Goal: Task Accomplishment & Management: Complete application form

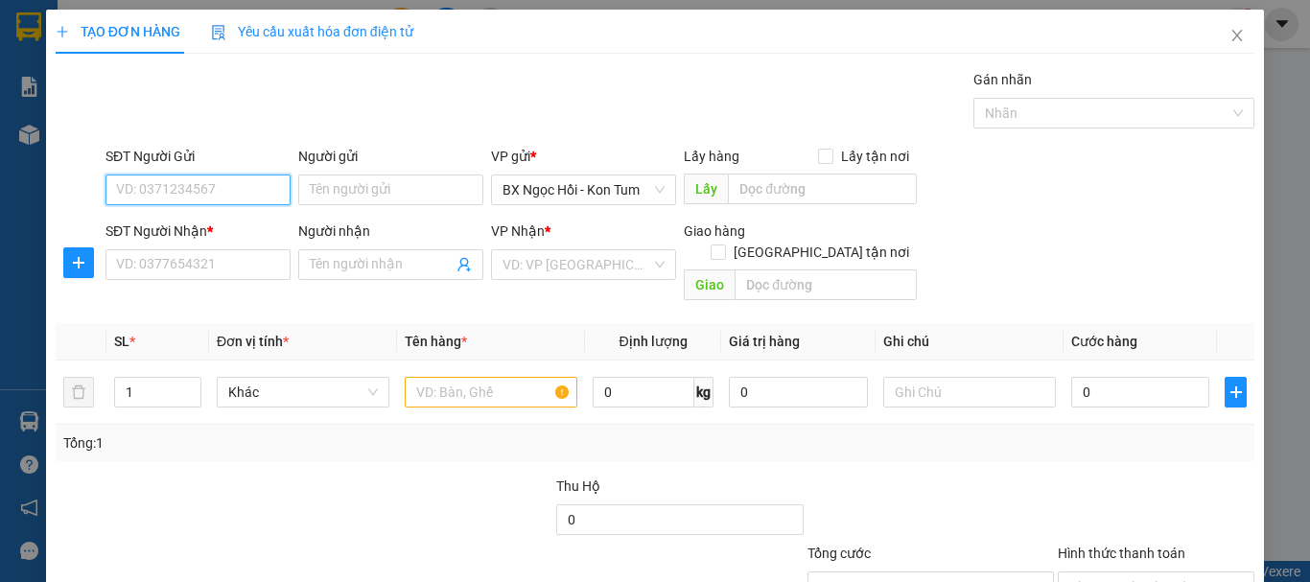
click at [208, 200] on input "SĐT Người Gửi" at bounding box center [198, 190] width 185 height 31
type input "0"
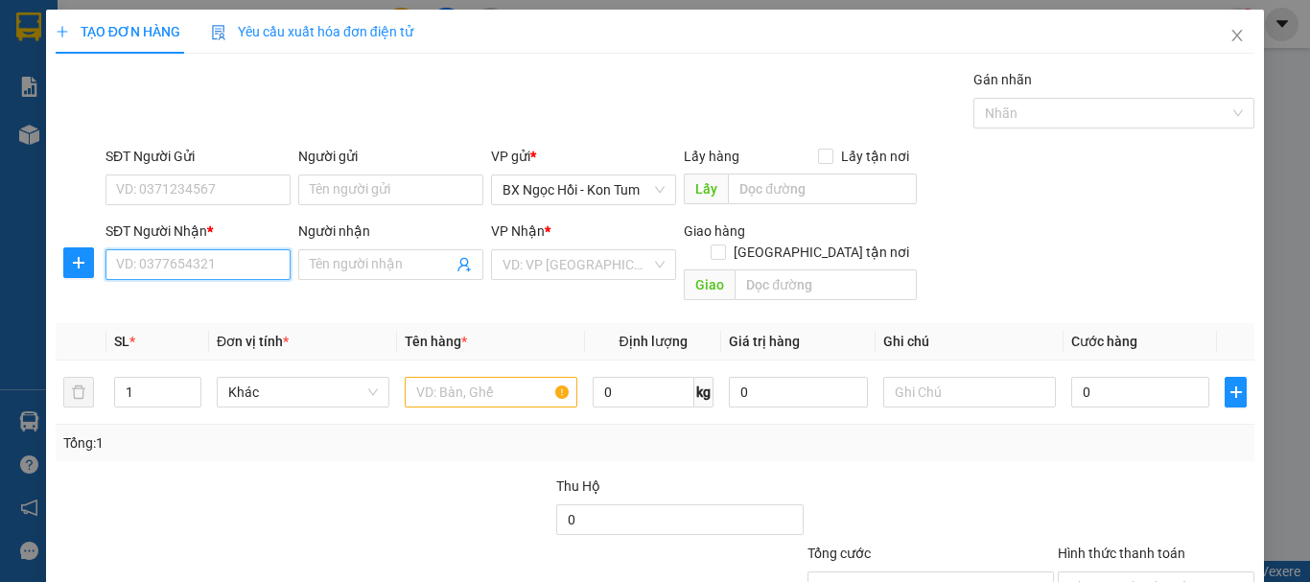
click at [204, 259] on input "SĐT Người Nhận *" at bounding box center [198, 264] width 185 height 31
drag, startPoint x: 216, startPoint y: 264, endPoint x: 96, endPoint y: 262, distance: 119.9
click at [96, 262] on div "SĐT Người Nhận * 0794646323 0794646323 Người nhận Tên người nhận VP Nhận * VD: …" at bounding box center [655, 265] width 1203 height 88
type input "0794646323"
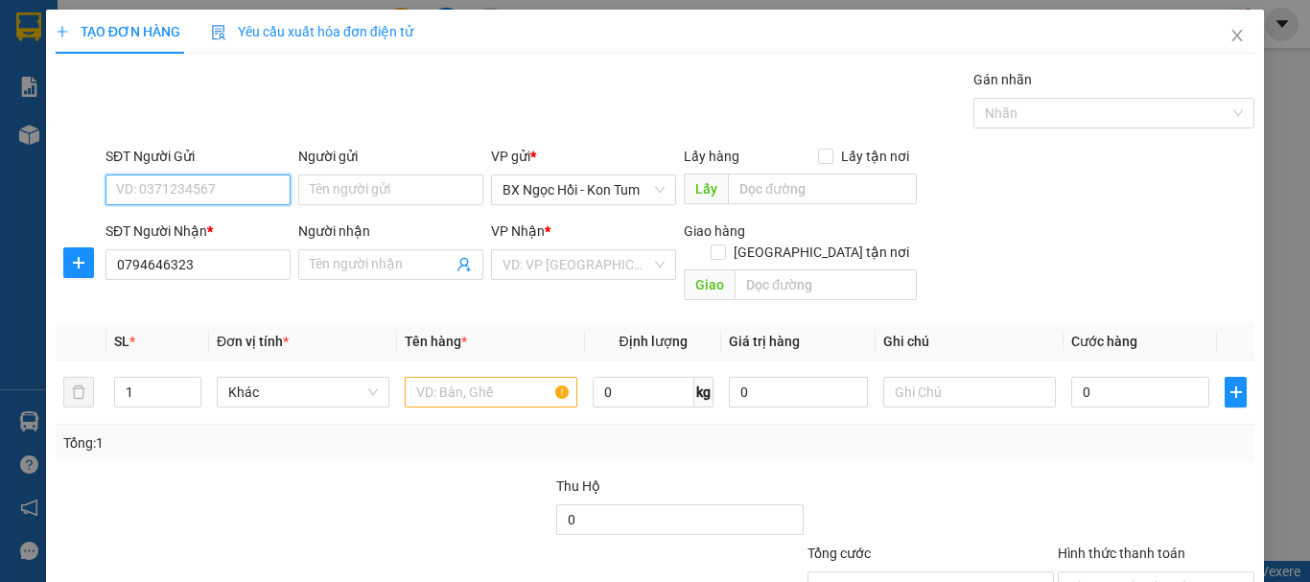
click at [171, 177] on input "SĐT Người Gửi" at bounding box center [198, 190] width 185 height 31
paste input "0794646323"
type input "0794646323"
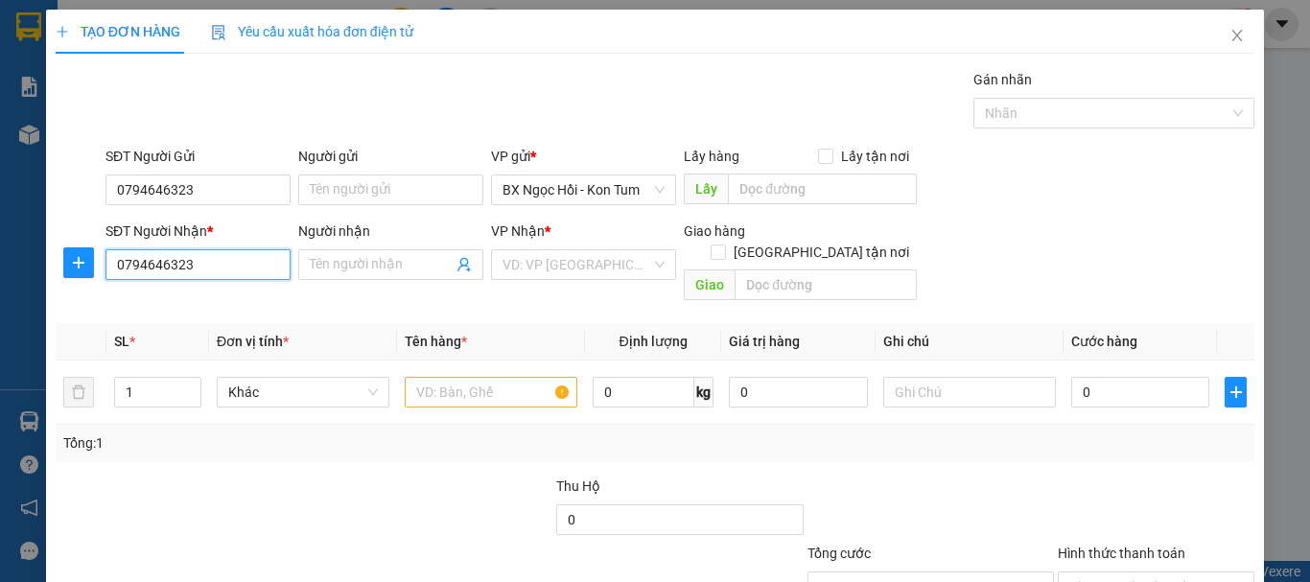
drag, startPoint x: 222, startPoint y: 261, endPoint x: 38, endPoint y: 283, distance: 184.5
click at [38, 283] on div "TẠO ĐƠN HÀNG Yêu cầu xuất hóa đơn điện tử Transit Pickup Surcharge Ids Transit …" at bounding box center [655, 291] width 1310 height 582
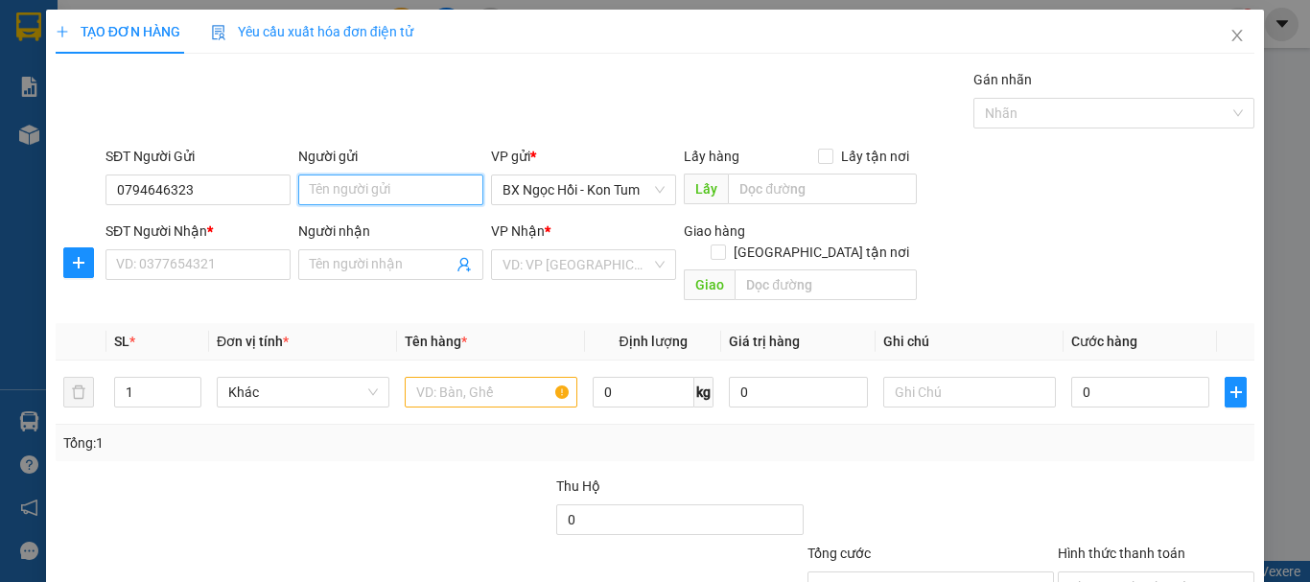
click at [335, 188] on input "Người gửi" at bounding box center [390, 190] width 185 height 31
type input "TOÁN"
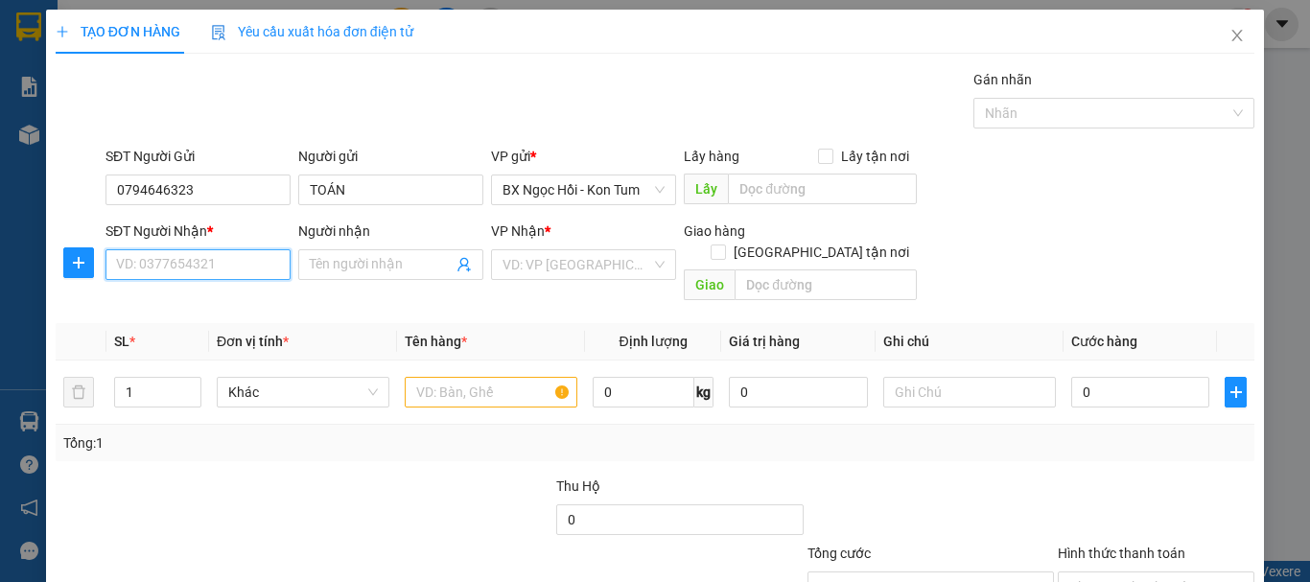
click at [180, 273] on input "SĐT Người Nhận *" at bounding box center [198, 264] width 185 height 31
type input "0393766845"
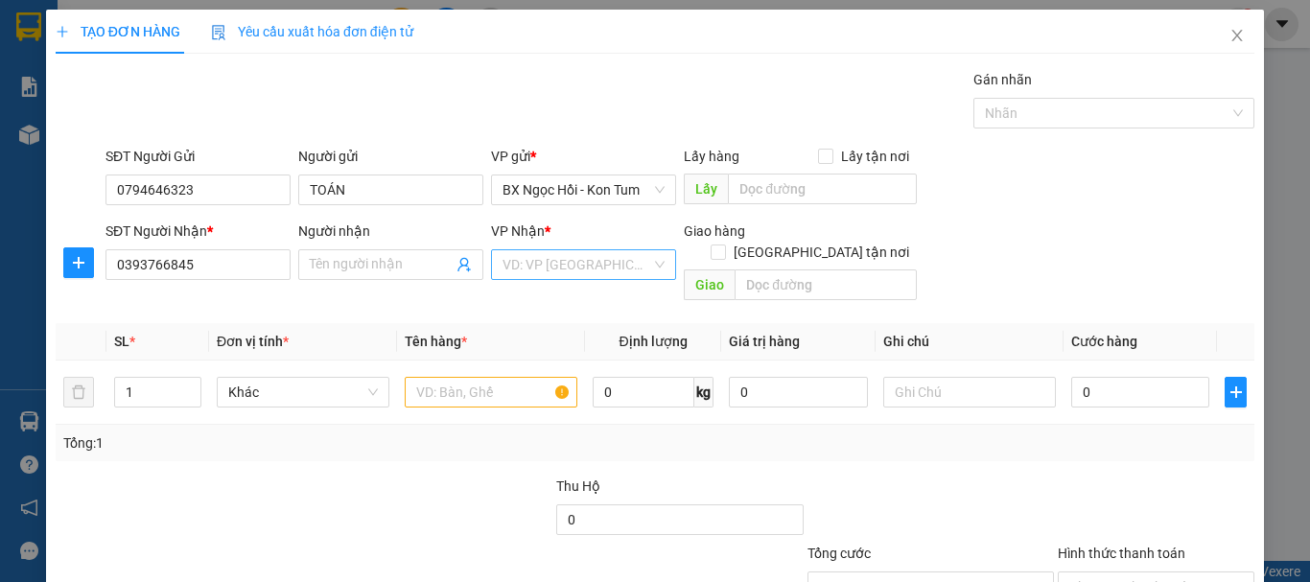
click at [521, 265] on input "search" at bounding box center [577, 264] width 149 height 29
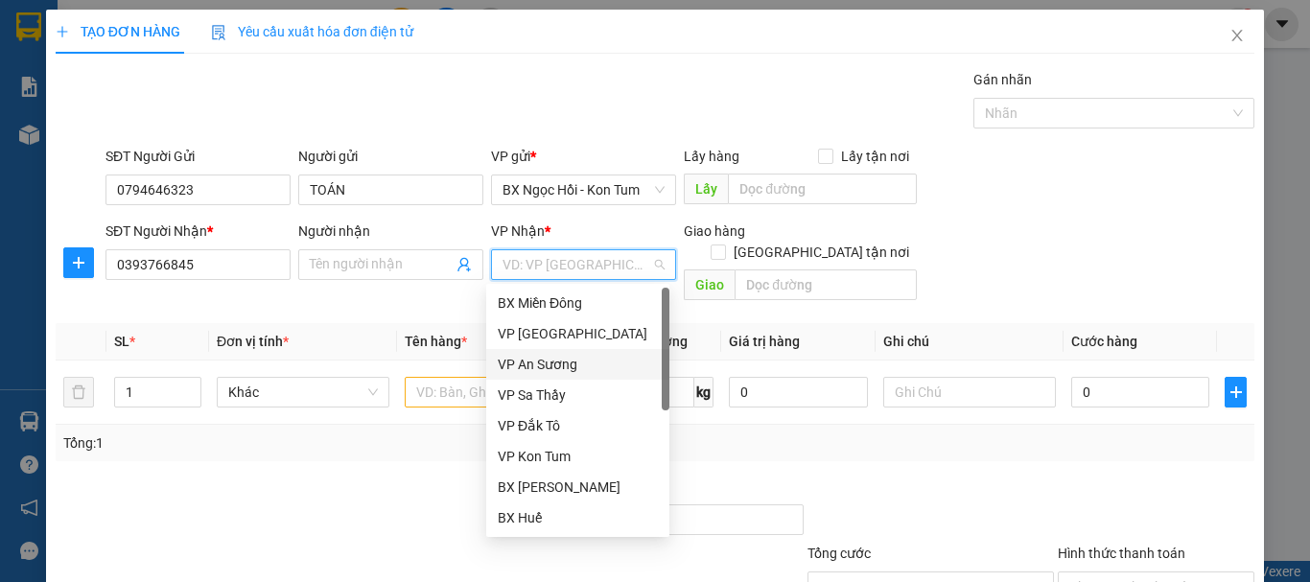
click at [582, 372] on div "VP An Sương" at bounding box center [578, 364] width 160 height 21
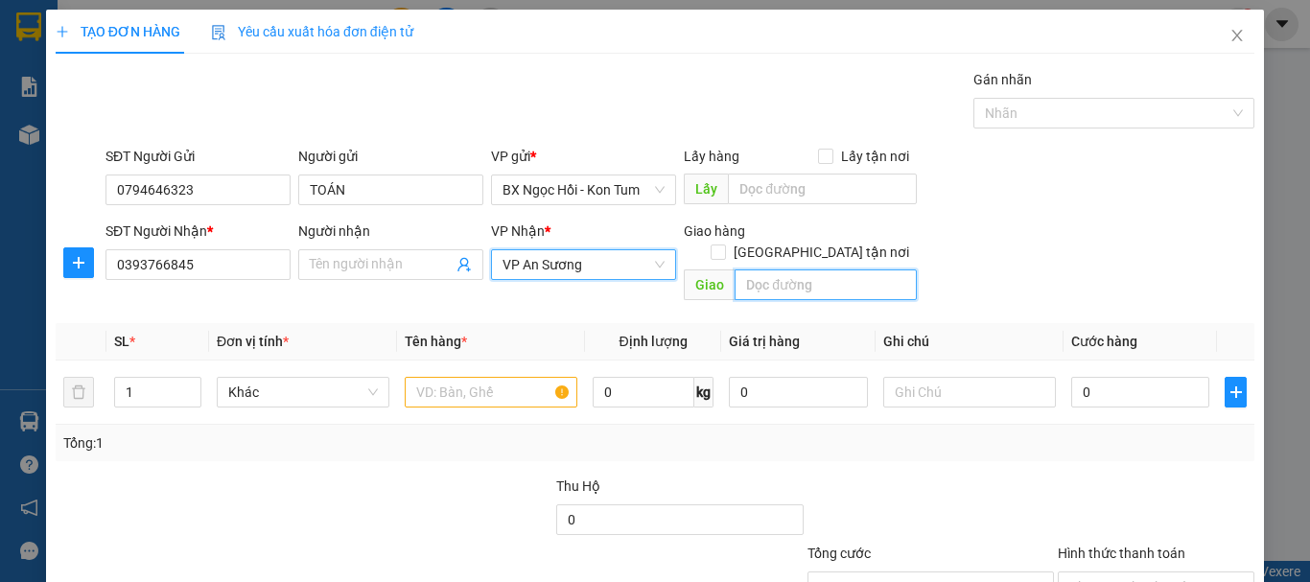
click at [773, 270] on input "text" at bounding box center [826, 285] width 182 height 31
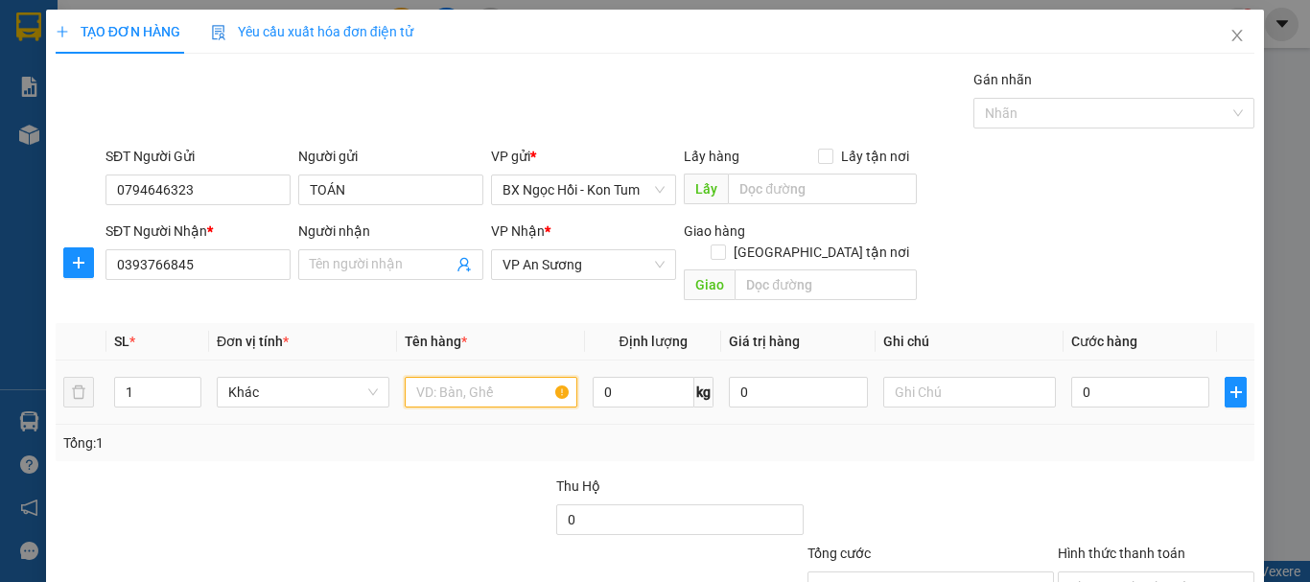
click at [424, 377] on input "text" at bounding box center [491, 392] width 173 height 31
type input "1TG"
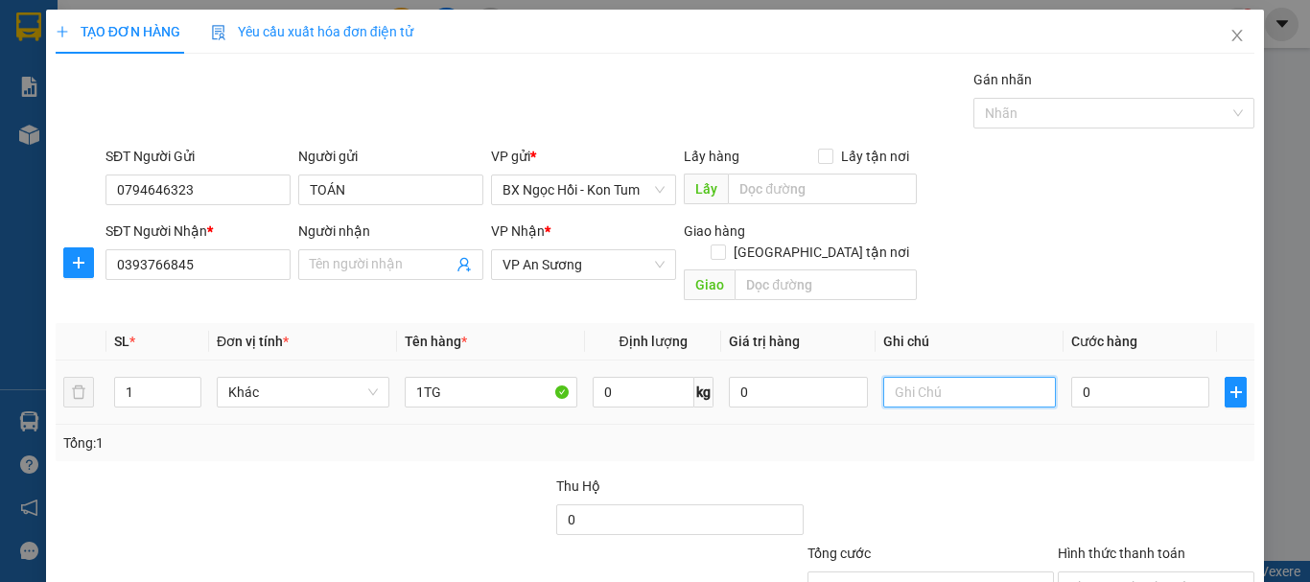
click at [923, 377] on input "text" at bounding box center [970, 392] width 173 height 31
type input "60"
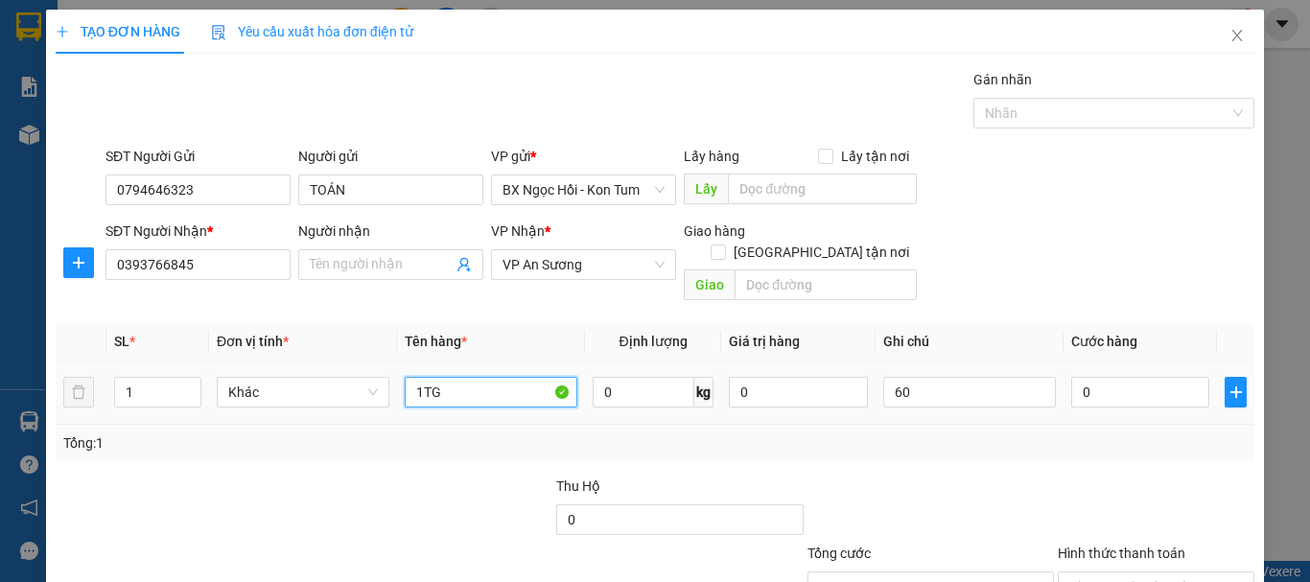
click at [492, 377] on input "1TG" at bounding box center [491, 392] width 173 height 31
type input "1"
type input "TC"
click at [812, 379] on input "0" at bounding box center [798, 392] width 138 height 31
type input "0"
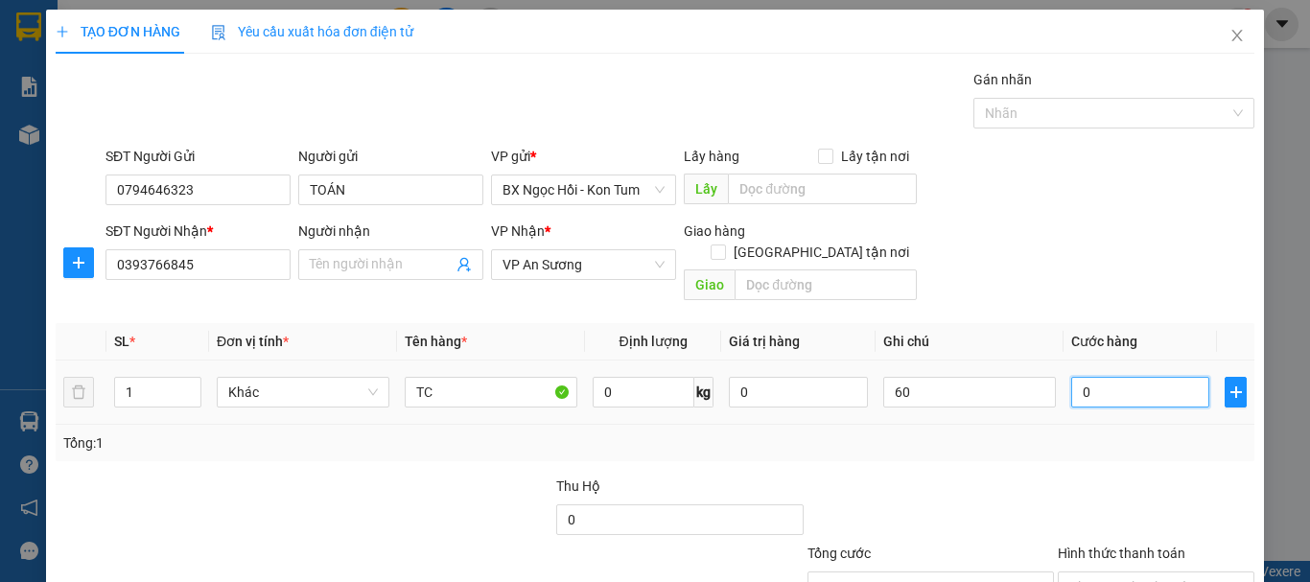
click at [1113, 377] on input "0" at bounding box center [1141, 392] width 138 height 31
type input "0"
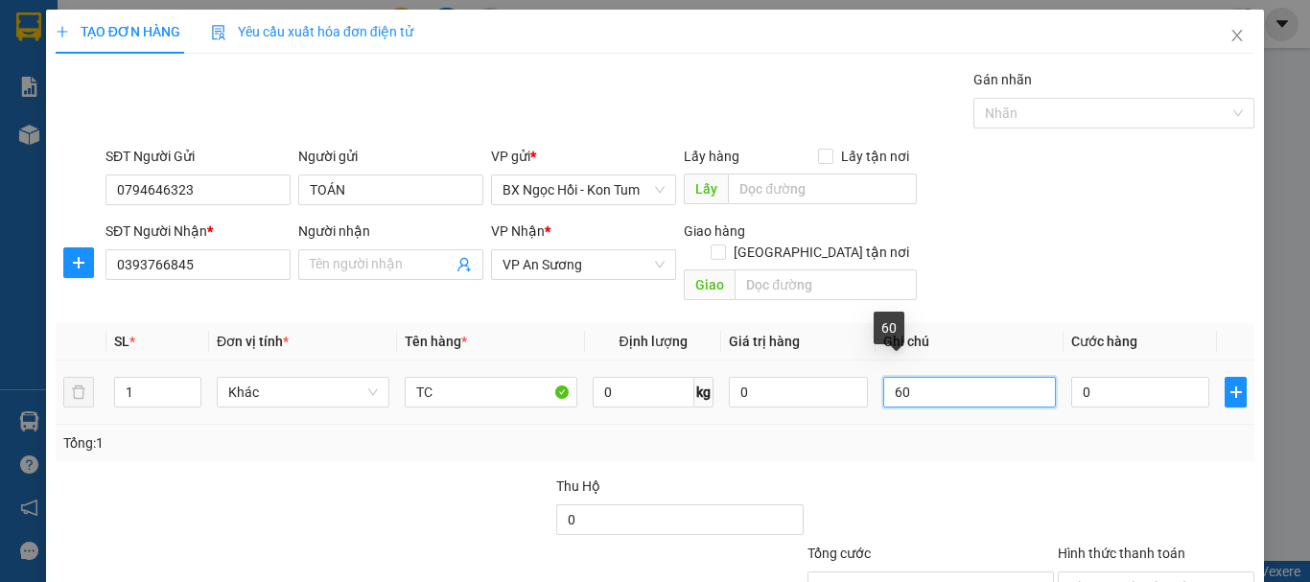
click at [964, 377] on input "60" at bounding box center [970, 392] width 173 height 31
type input "6"
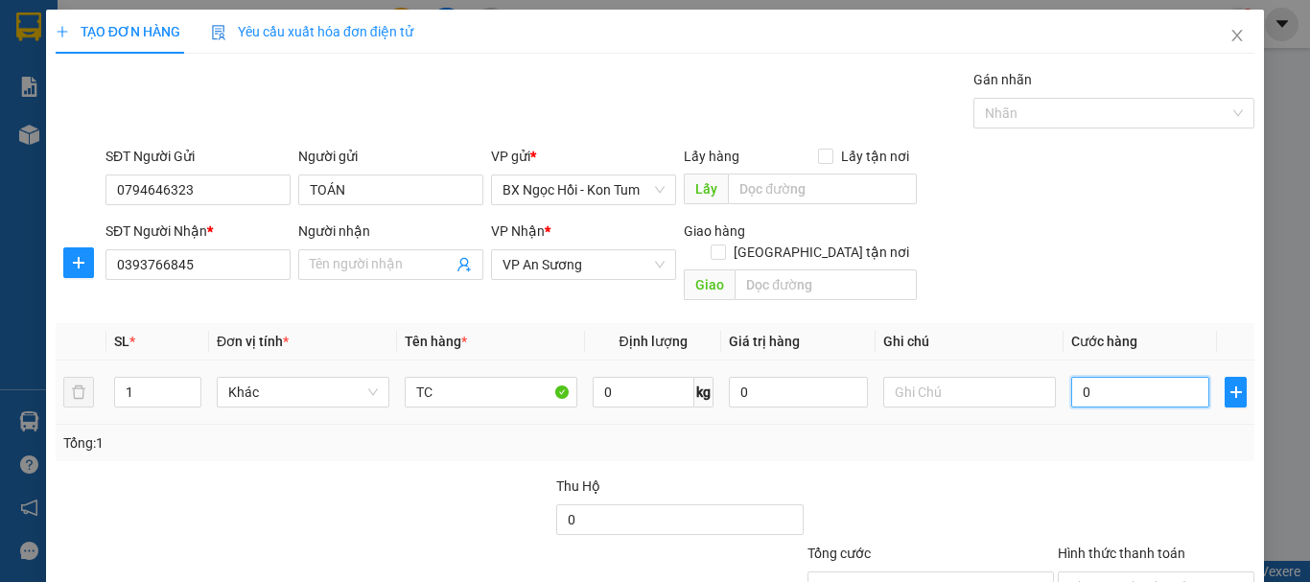
click at [1106, 377] on input "0" at bounding box center [1141, 392] width 138 height 31
type input "06"
type input "6"
type input "060"
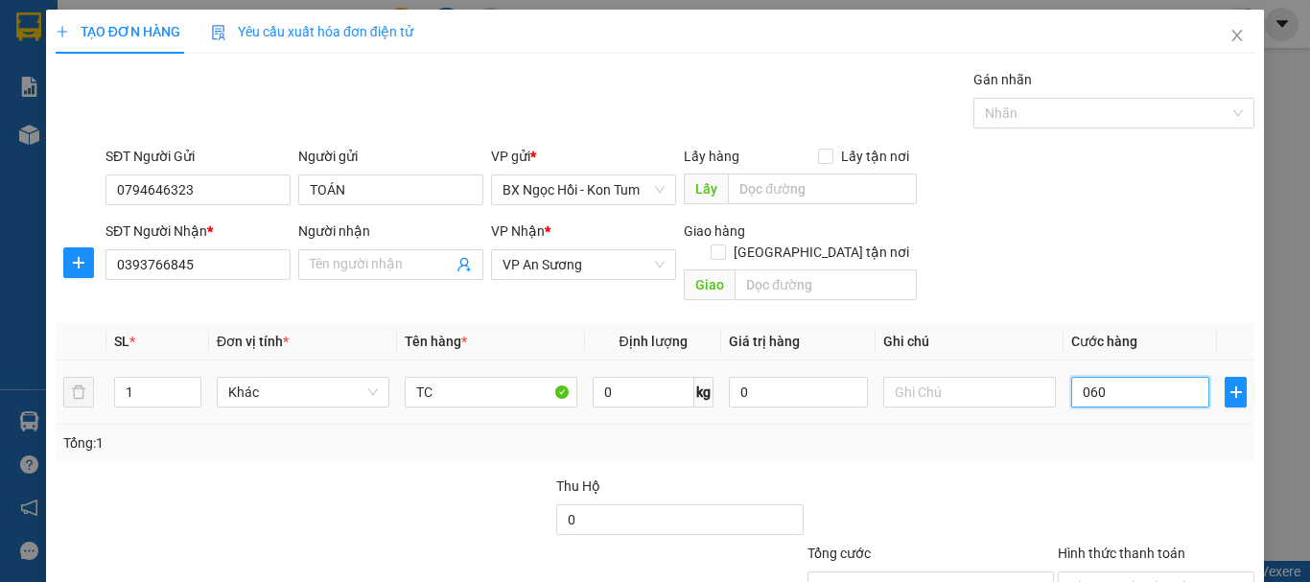
type input "60"
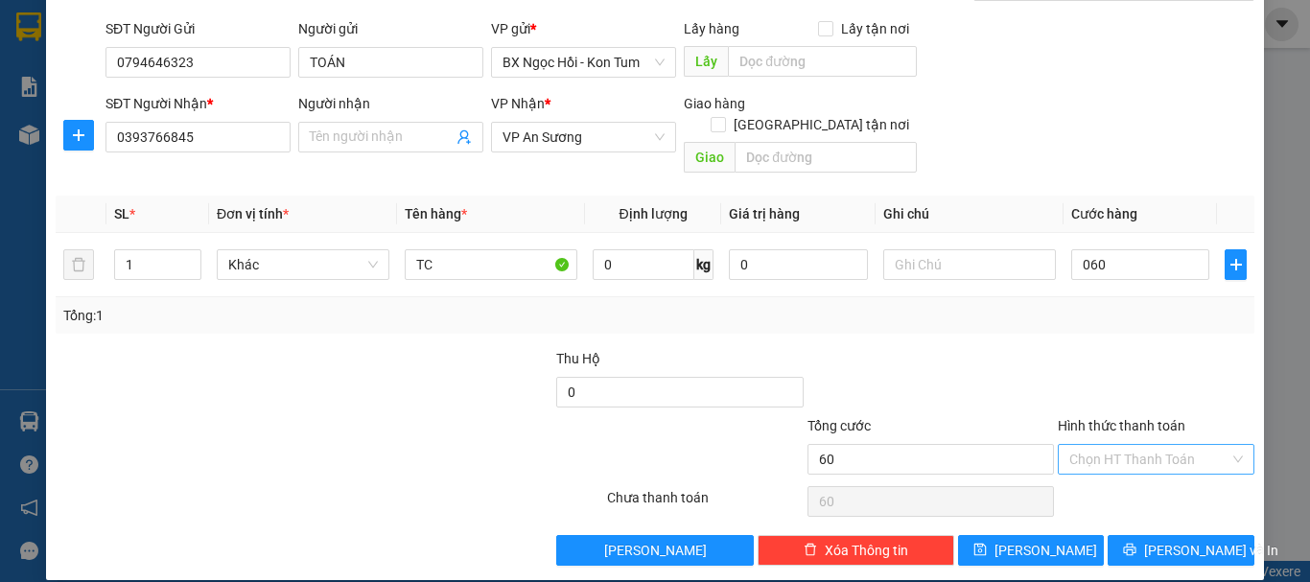
type input "60.000"
click at [1099, 445] on input "Hình thức thanh toán" at bounding box center [1150, 459] width 160 height 29
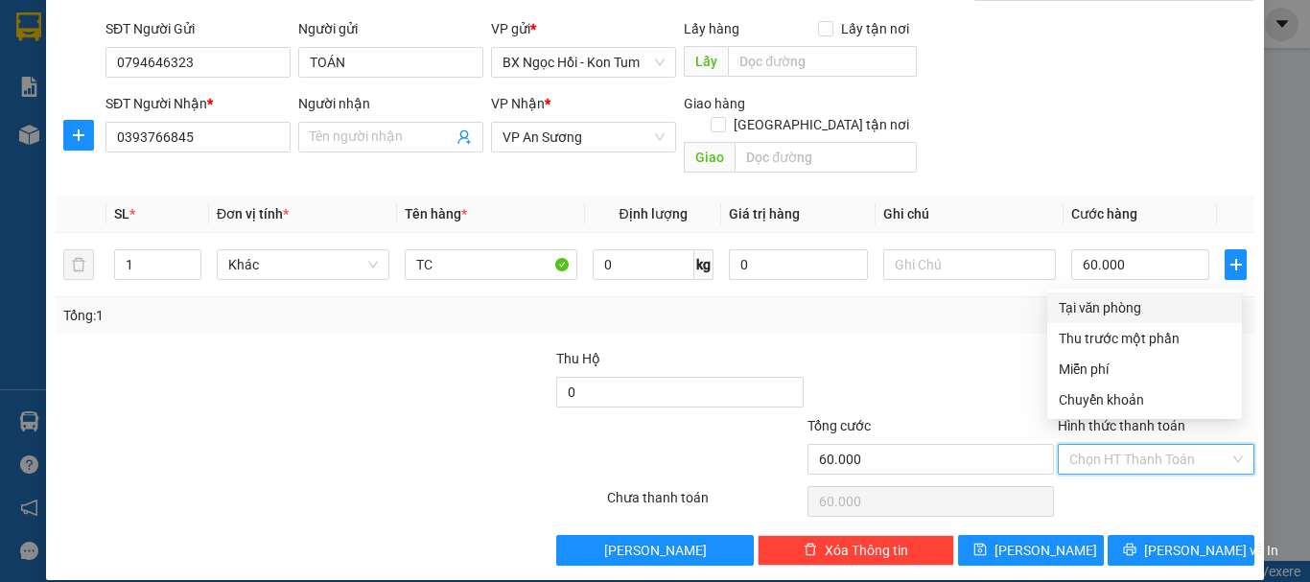
click at [1091, 300] on div "Tại văn phòng" at bounding box center [1145, 307] width 172 height 21
type input "0"
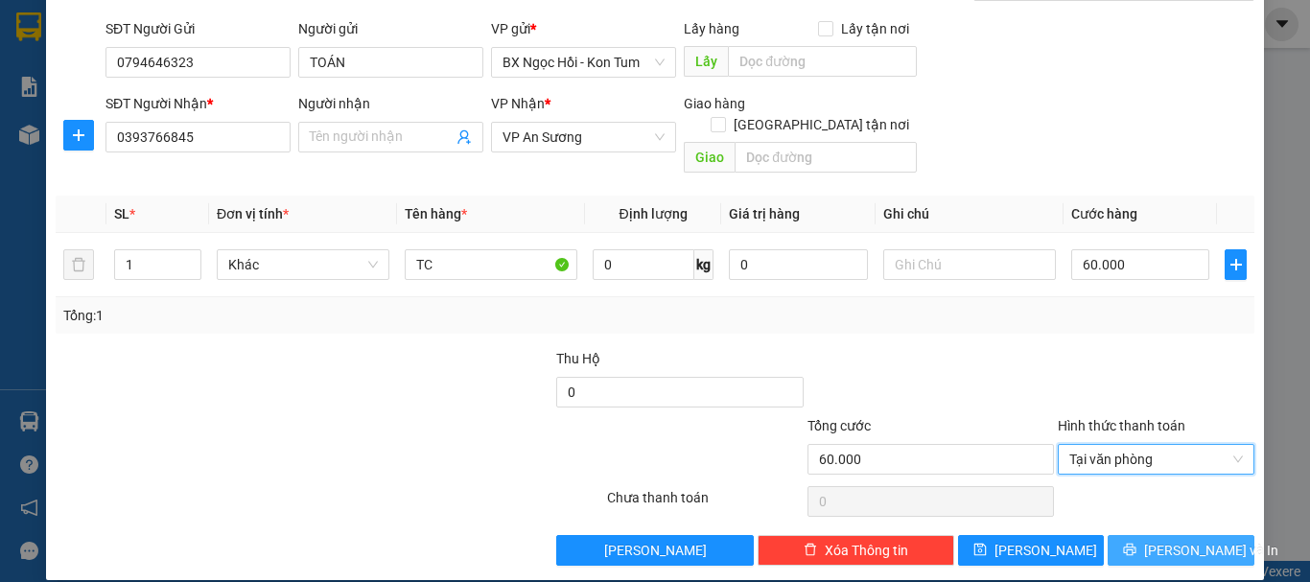
click at [1154, 540] on span "[PERSON_NAME] và In" at bounding box center [1211, 550] width 134 height 21
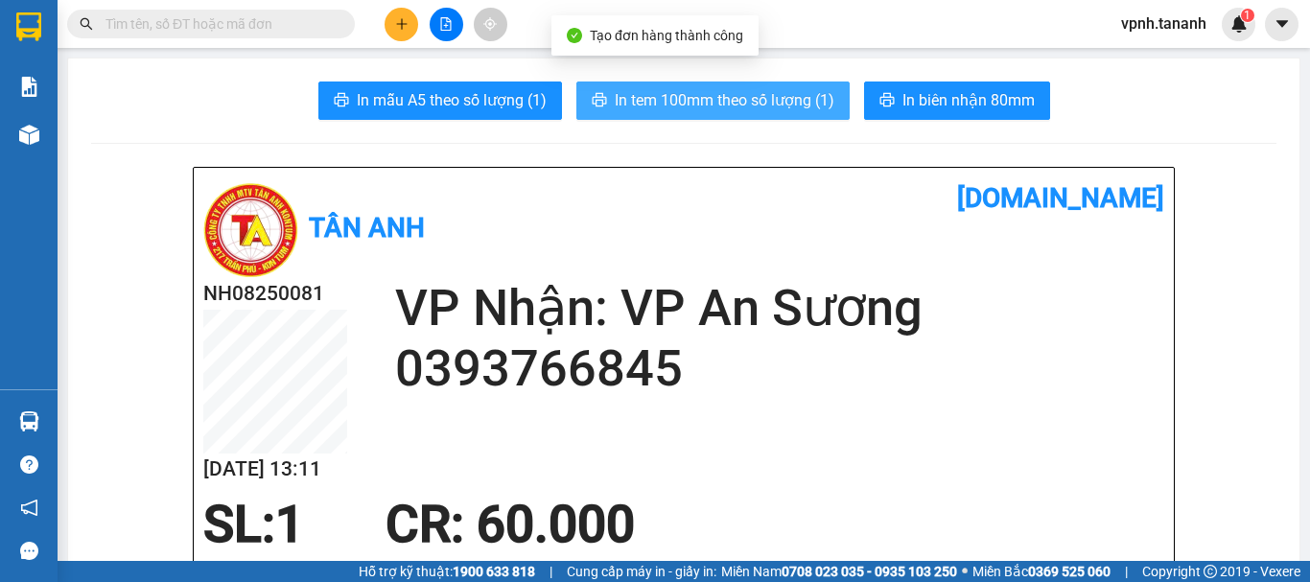
click at [623, 109] on span "In tem 100mm theo số lượng (1)" at bounding box center [725, 100] width 220 height 24
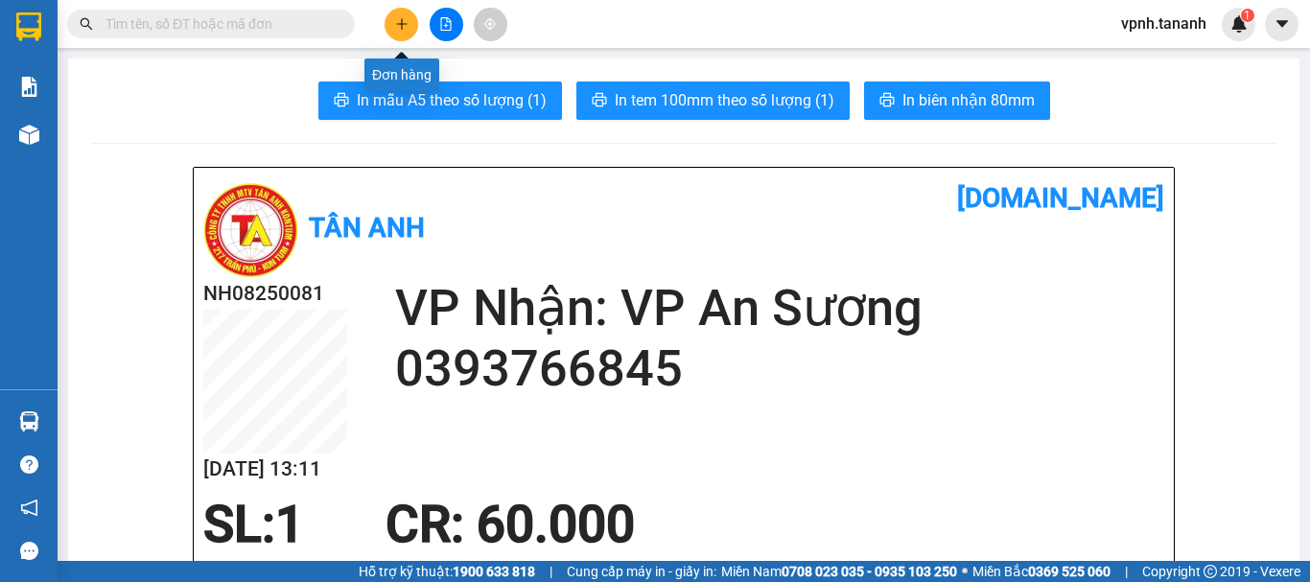
click at [407, 16] on button at bounding box center [402, 25] width 34 height 34
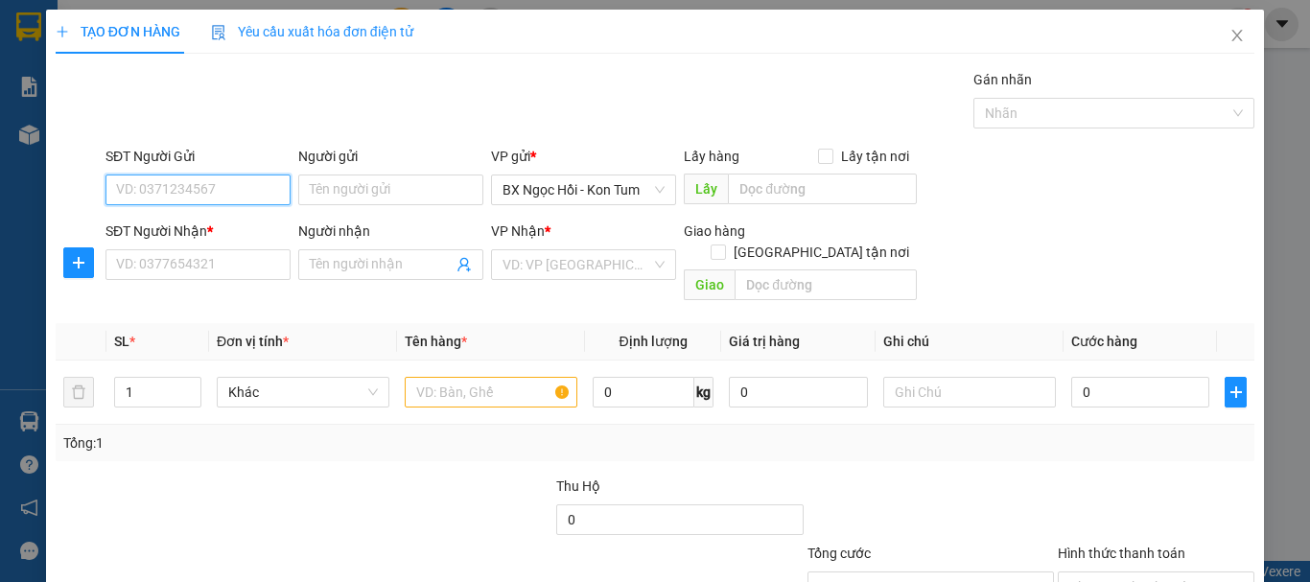
click at [183, 186] on input "SĐT Người Gửi" at bounding box center [198, 190] width 185 height 31
type input "0376704083"
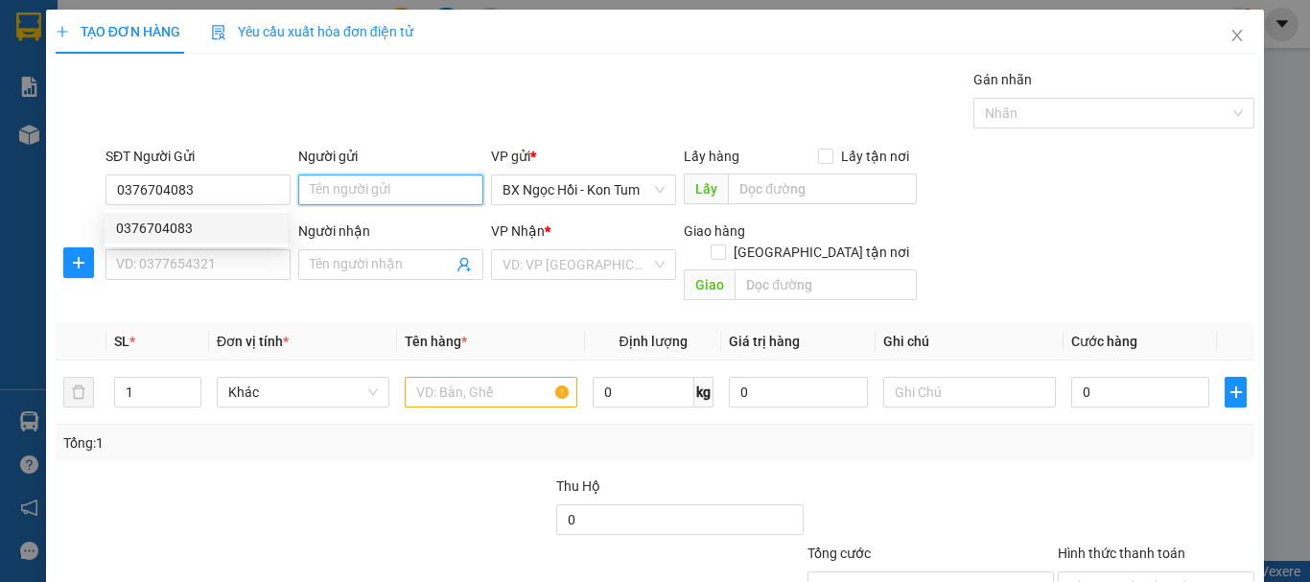
click at [298, 195] on input "Người gửi" at bounding box center [390, 190] width 185 height 31
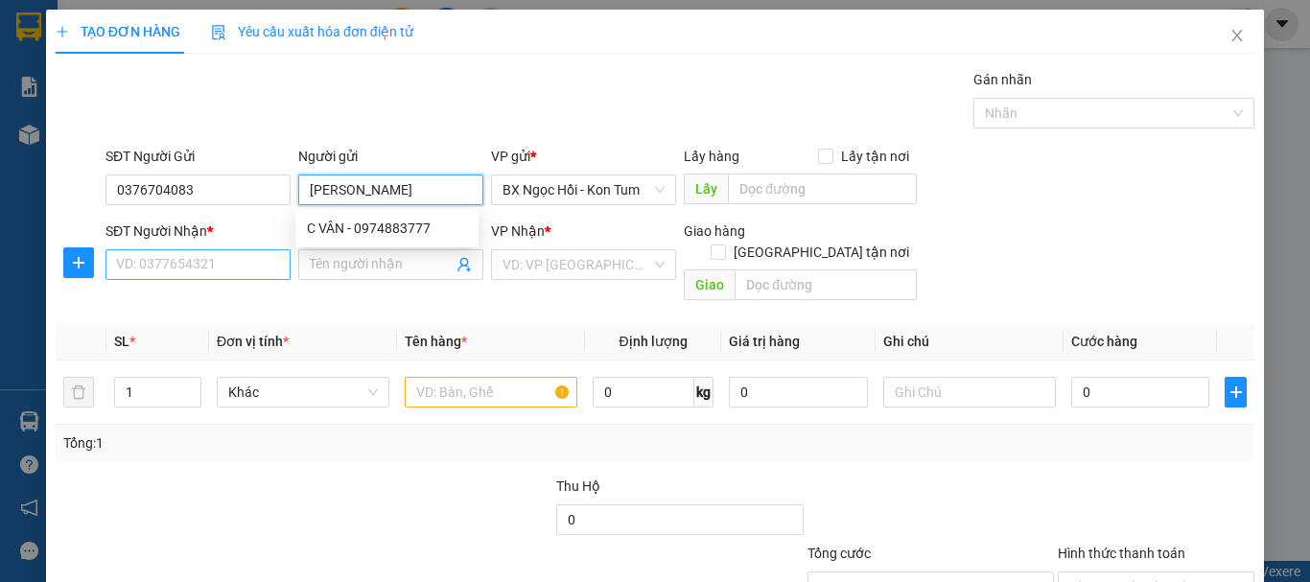
type input "[PERSON_NAME]"
click at [153, 268] on input "SĐT Người Nhận *" at bounding box center [198, 264] width 185 height 31
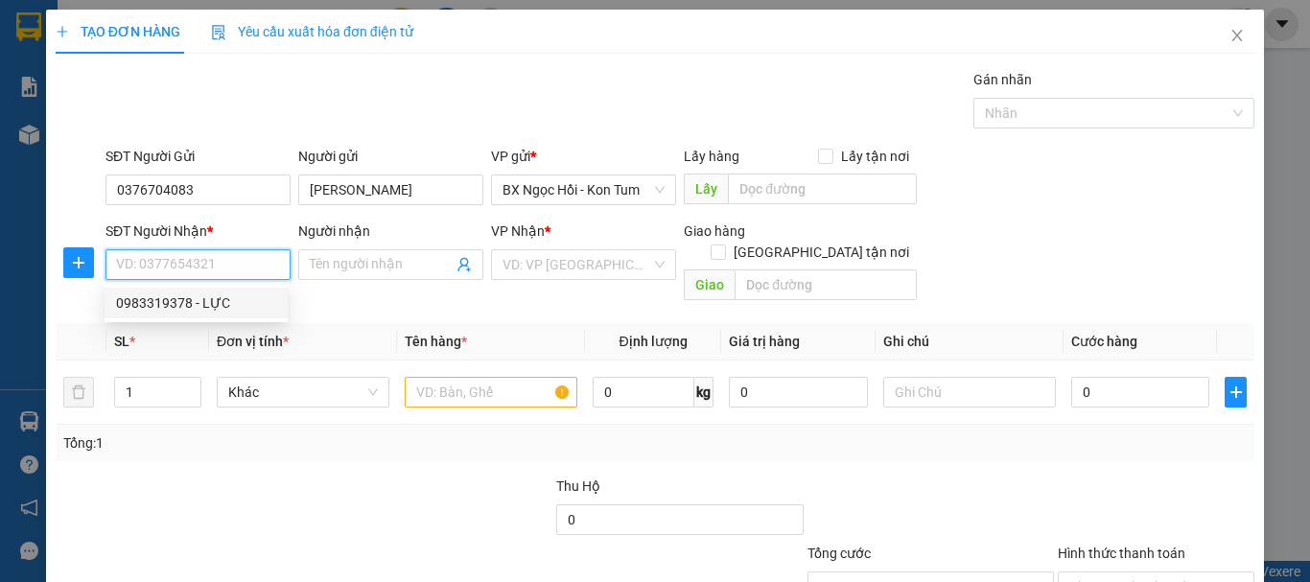
click at [189, 309] on div "0983319378 - LỰC" at bounding box center [196, 303] width 160 height 21
type input "0983319378"
type input "LỰC"
type input "70.000"
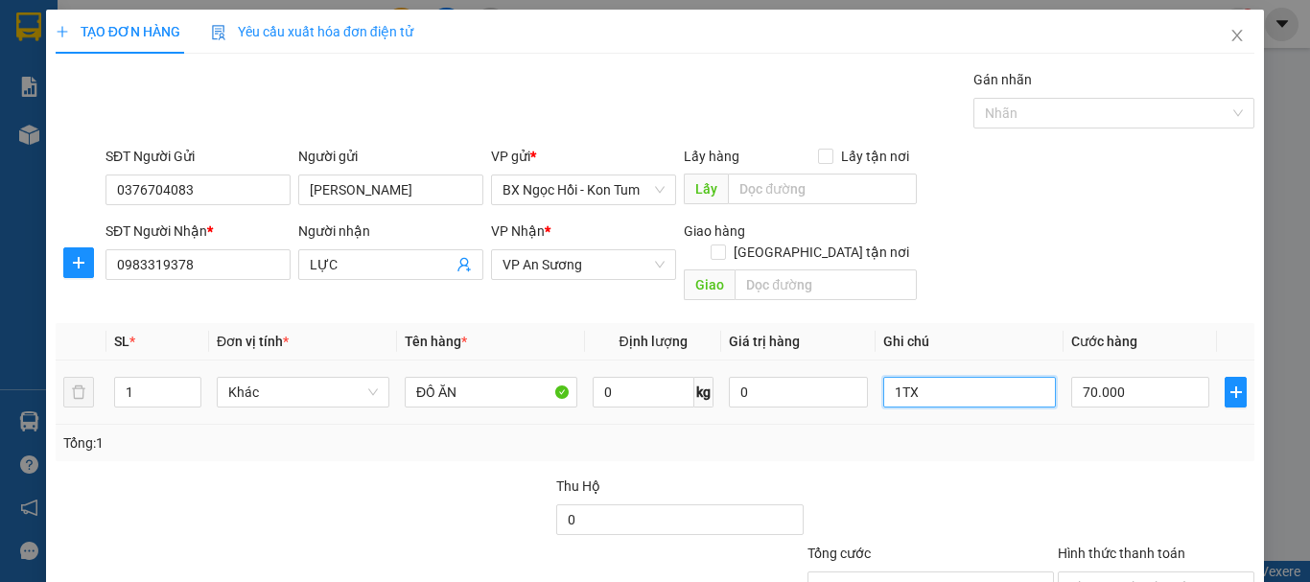
click at [955, 377] on input "1TX" at bounding box center [970, 392] width 173 height 31
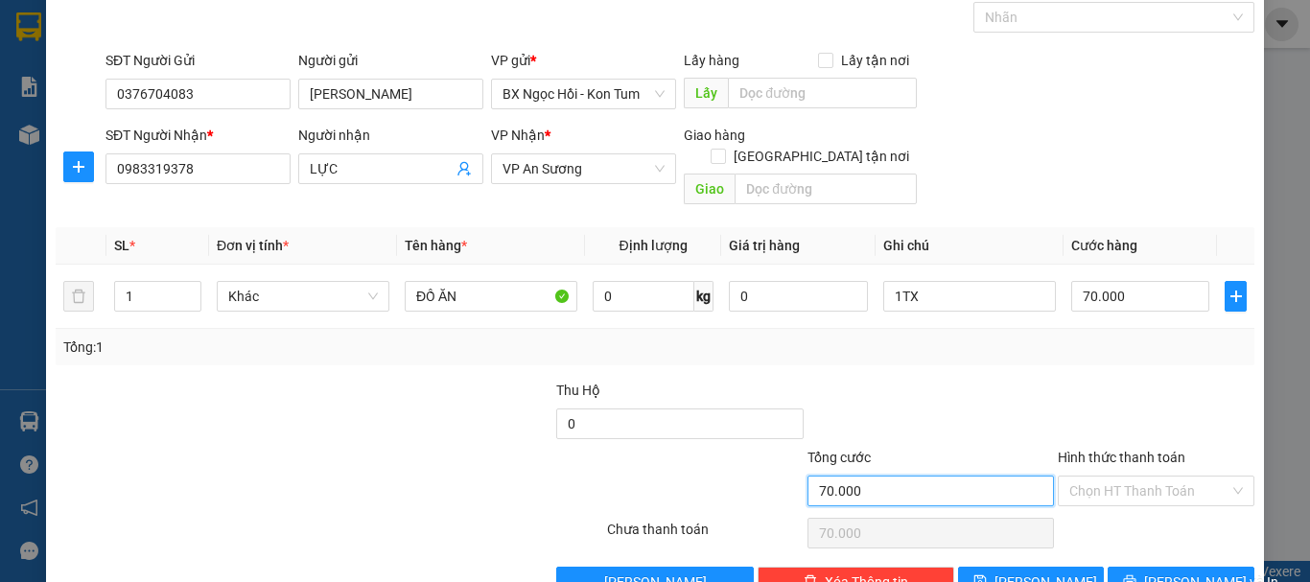
click at [973, 476] on input "70.000" at bounding box center [931, 491] width 247 height 31
click at [958, 476] on input "70.000" at bounding box center [931, 491] width 247 height 31
drag, startPoint x: 875, startPoint y: 484, endPoint x: 872, endPoint y: 473, distance: 11.9
click at [873, 480] on input "70.000" at bounding box center [931, 491] width 247 height 31
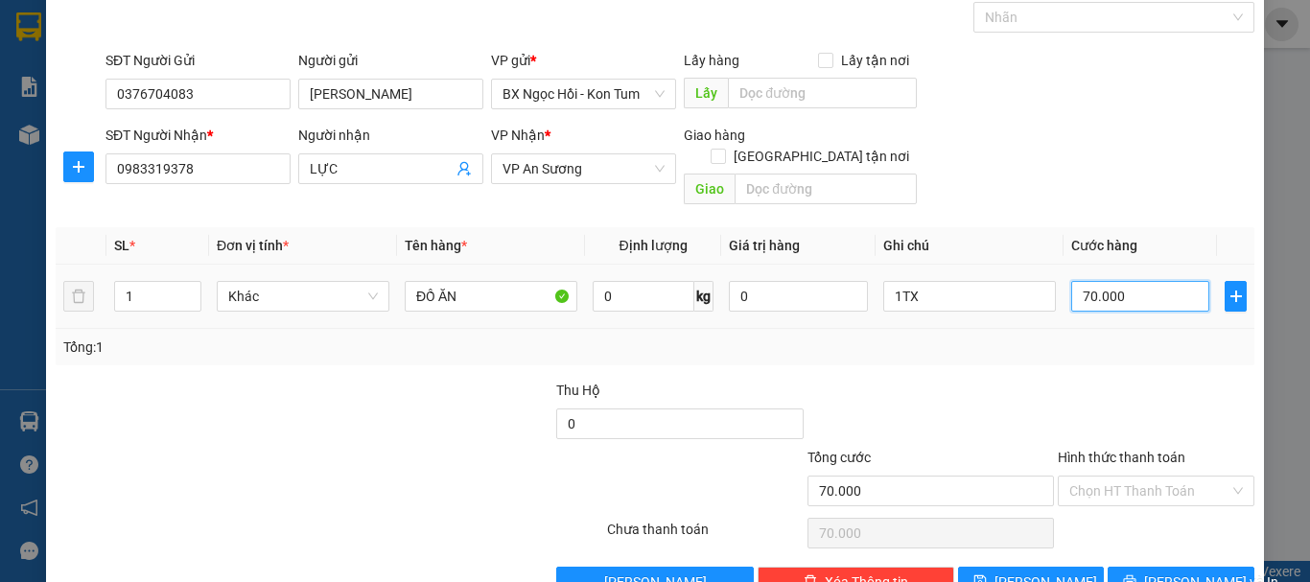
click at [1080, 281] on input "70.000" at bounding box center [1141, 296] width 138 height 31
type input "0"
type input "8"
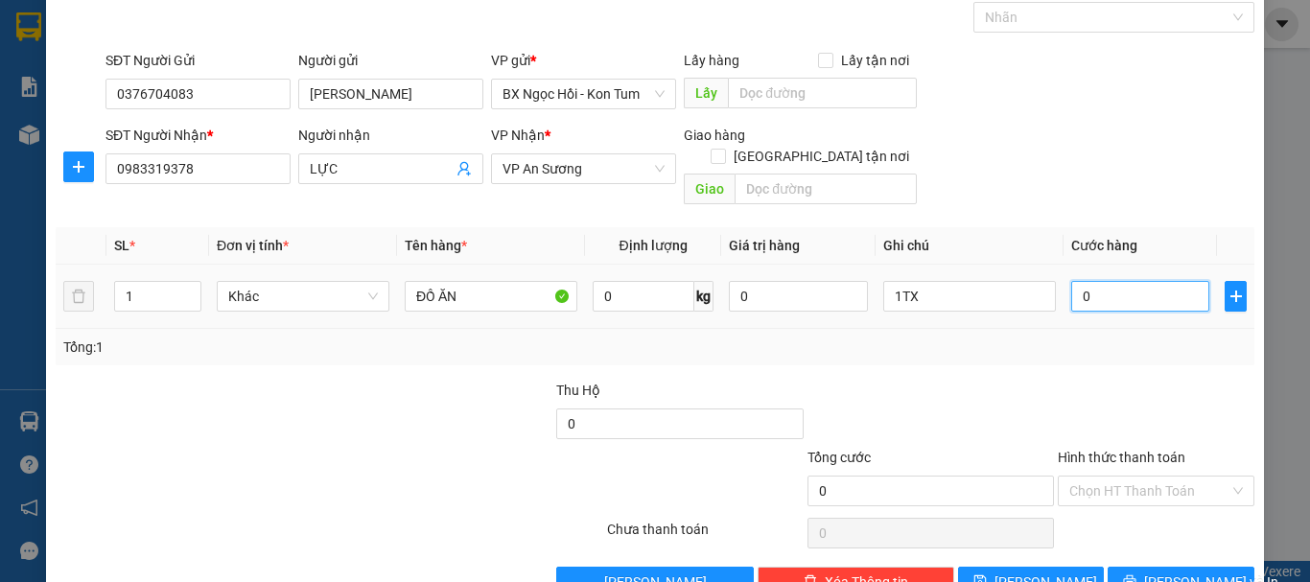
type input "8"
type input "080"
type input "80"
type input "8"
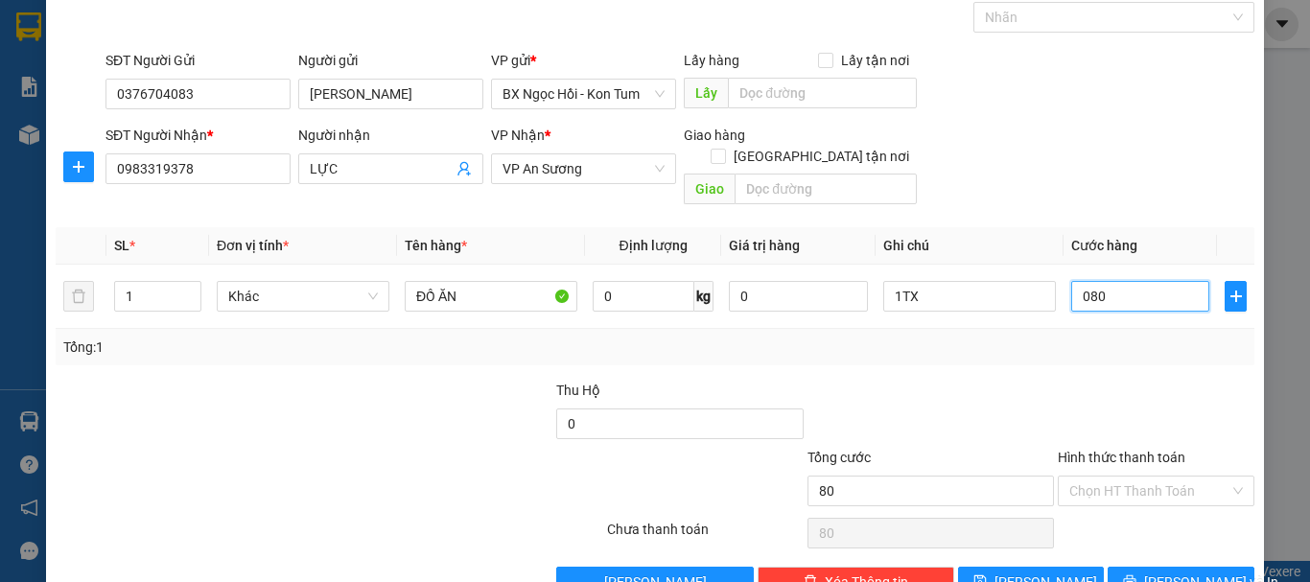
type input "8"
type input "0"
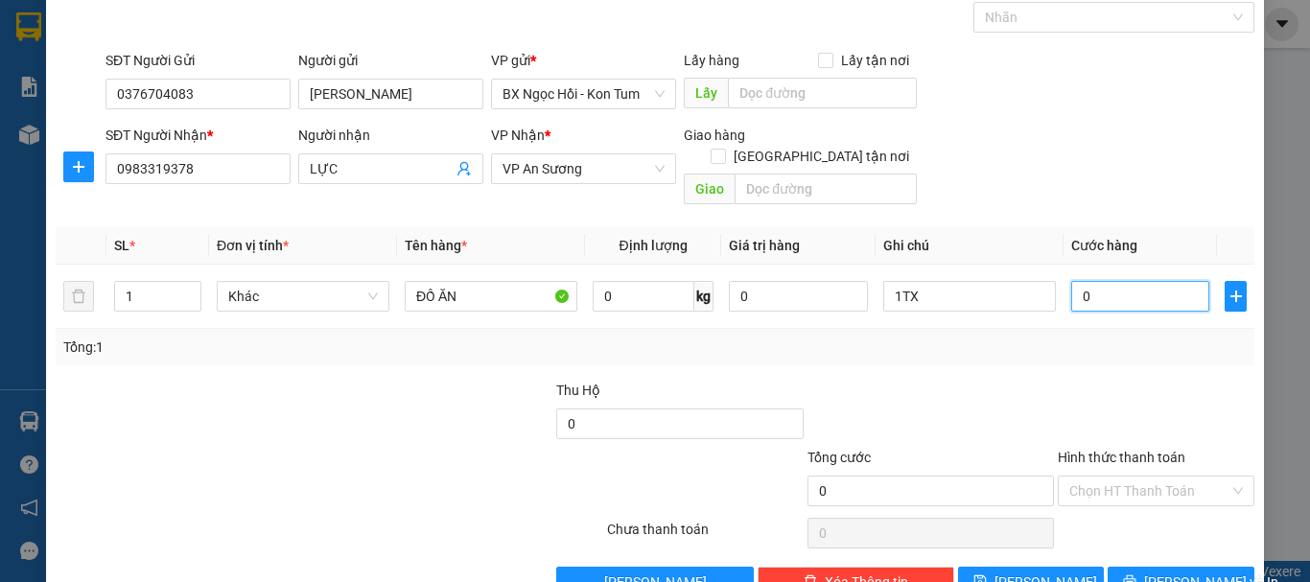
type input "7"
type input "070"
type input "70"
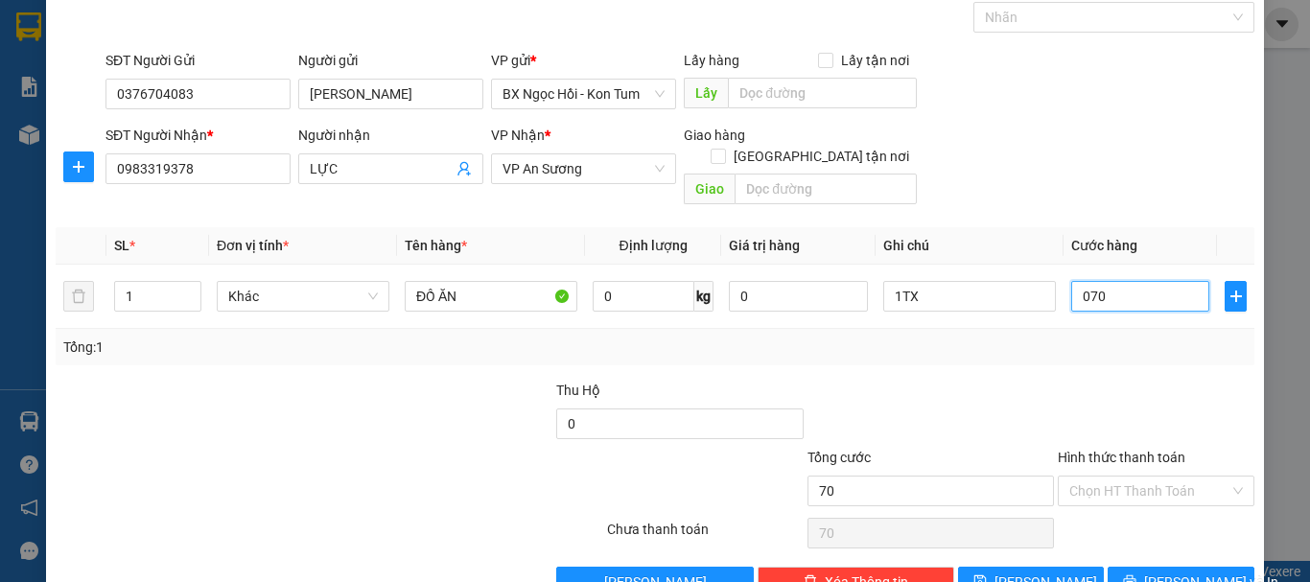
type input "070"
type input "70.000"
drag, startPoint x: 934, startPoint y: 412, endPoint x: 991, endPoint y: 360, distance: 76.7
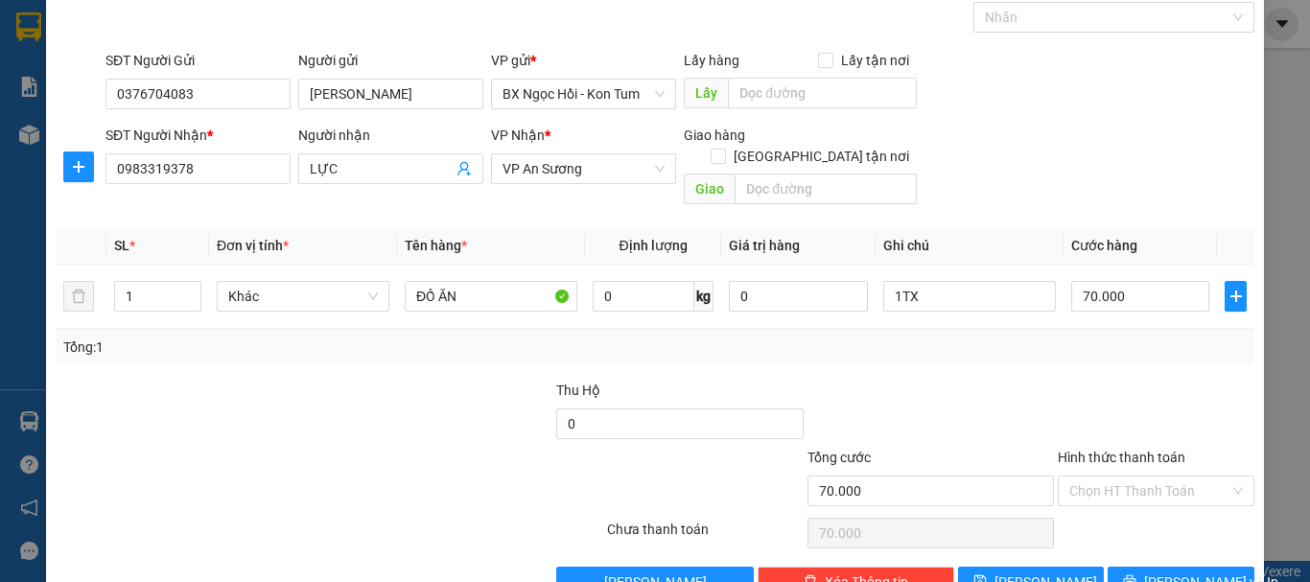
click at [936, 411] on div at bounding box center [931, 413] width 250 height 67
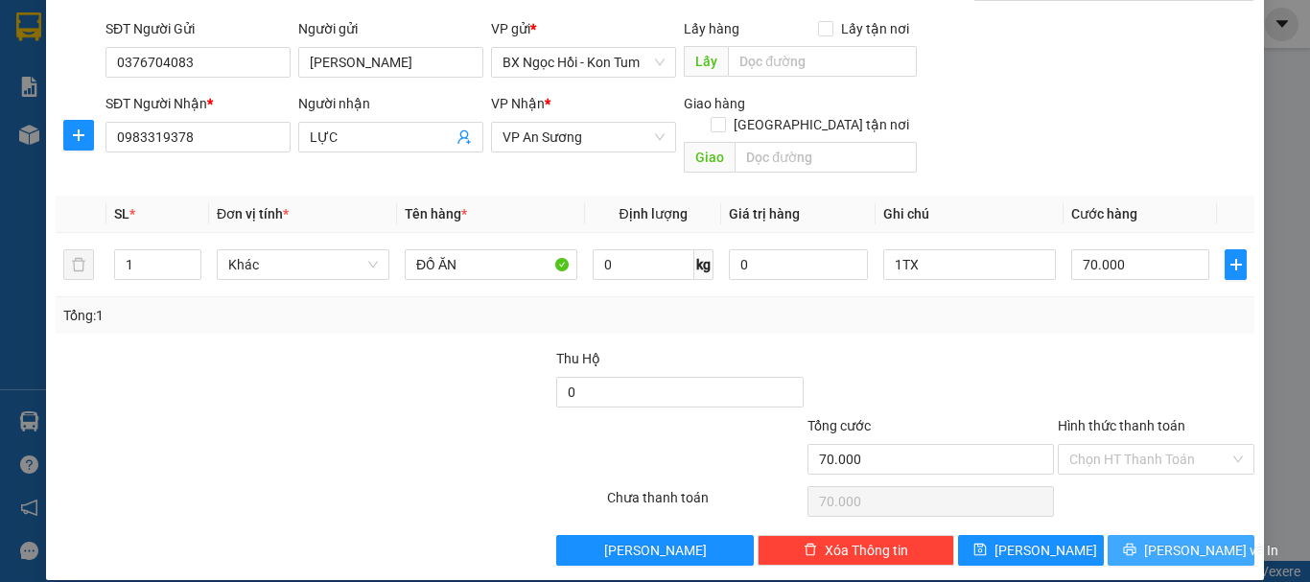
click at [1156, 540] on span "[PERSON_NAME] và In" at bounding box center [1211, 550] width 134 height 21
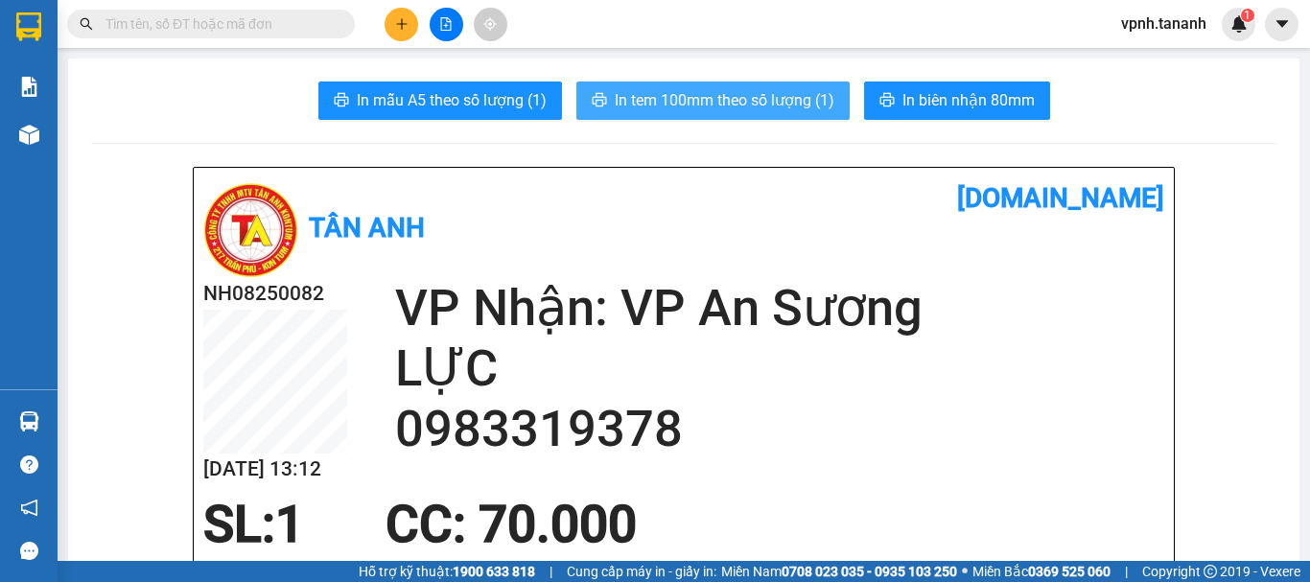
click at [663, 84] on button "In tem 100mm theo số lượng (1)" at bounding box center [713, 101] width 273 height 38
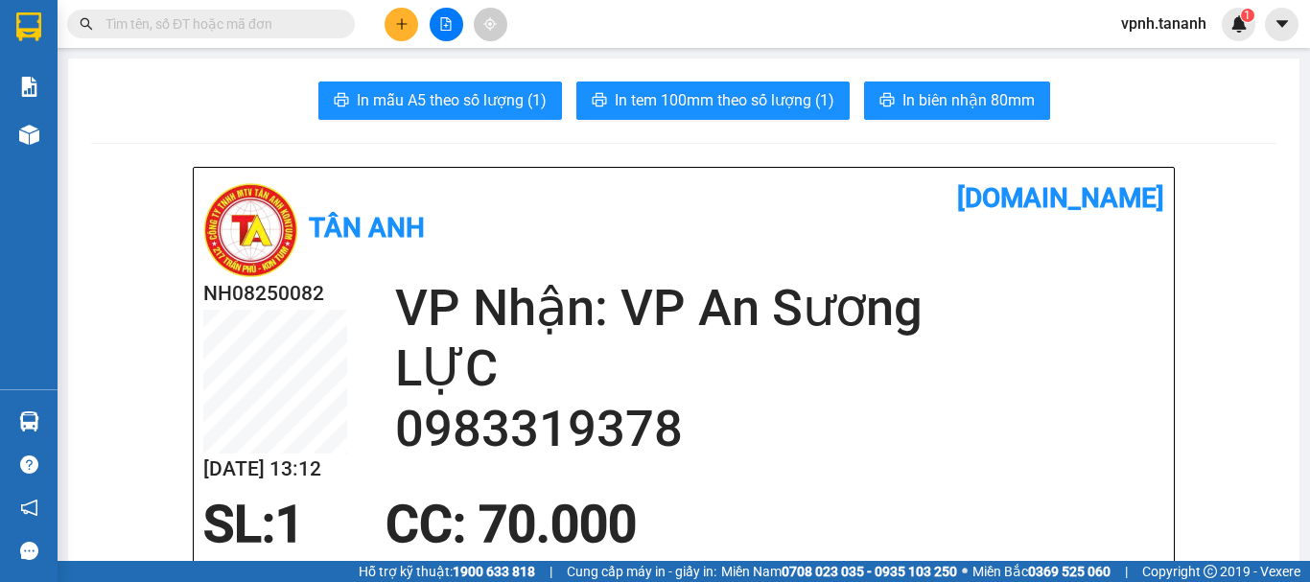
click at [219, 29] on input "text" at bounding box center [219, 23] width 226 height 21
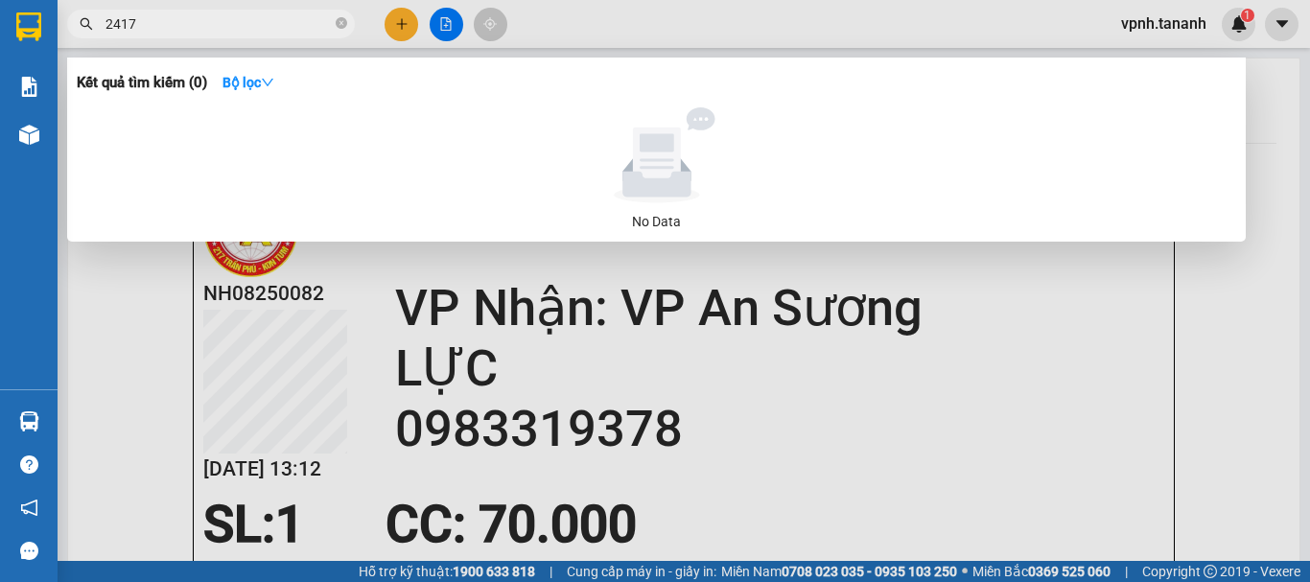
type input "2417"
click at [400, 22] on div at bounding box center [655, 291] width 1310 height 582
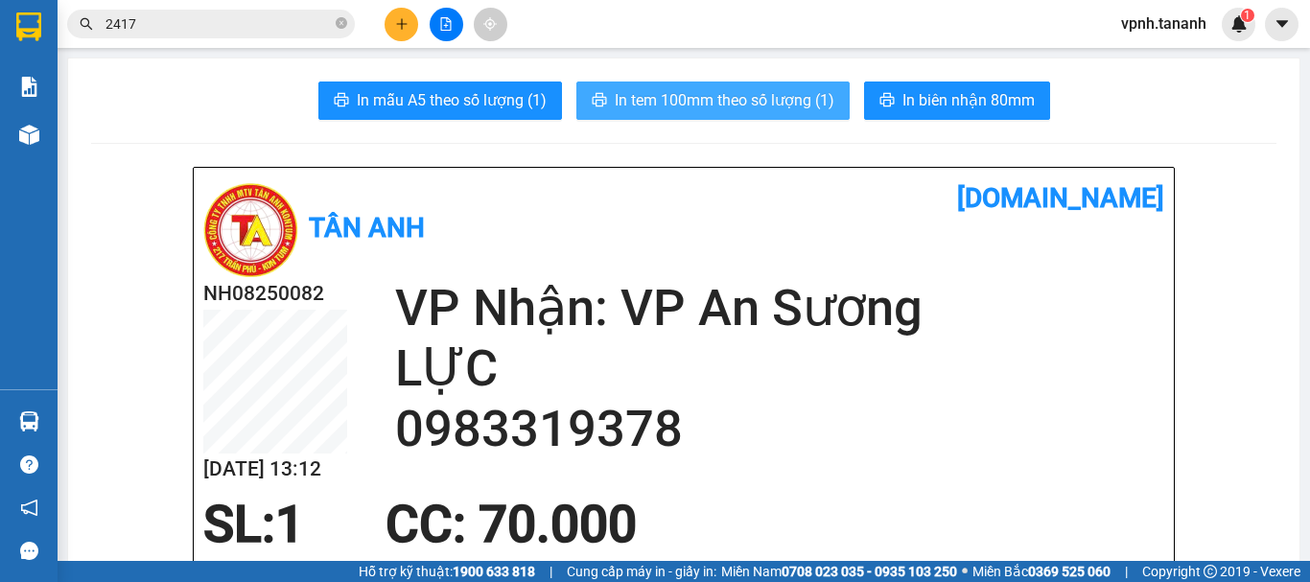
click at [705, 96] on span "In tem 100mm theo số lượng (1)" at bounding box center [725, 100] width 220 height 24
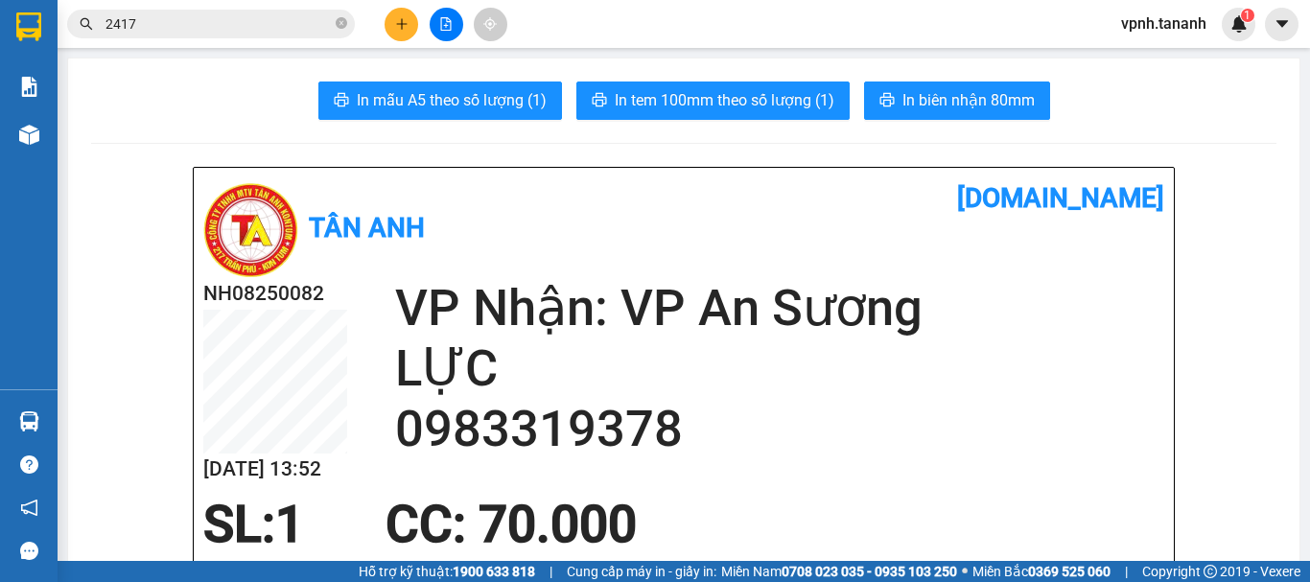
click at [407, 16] on button at bounding box center [402, 25] width 34 height 34
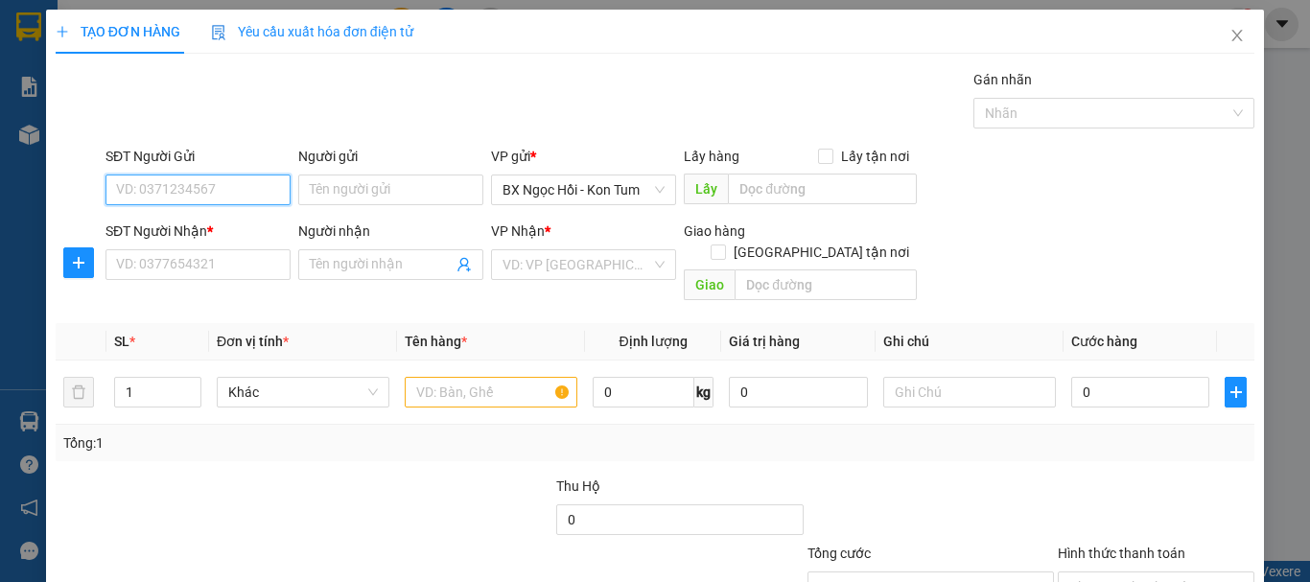
drag, startPoint x: 244, startPoint y: 182, endPoint x: 240, endPoint y: 193, distance: 11.2
click at [241, 189] on input "SĐT Người Gửi" at bounding box center [198, 190] width 185 height 31
type input "0869066416"
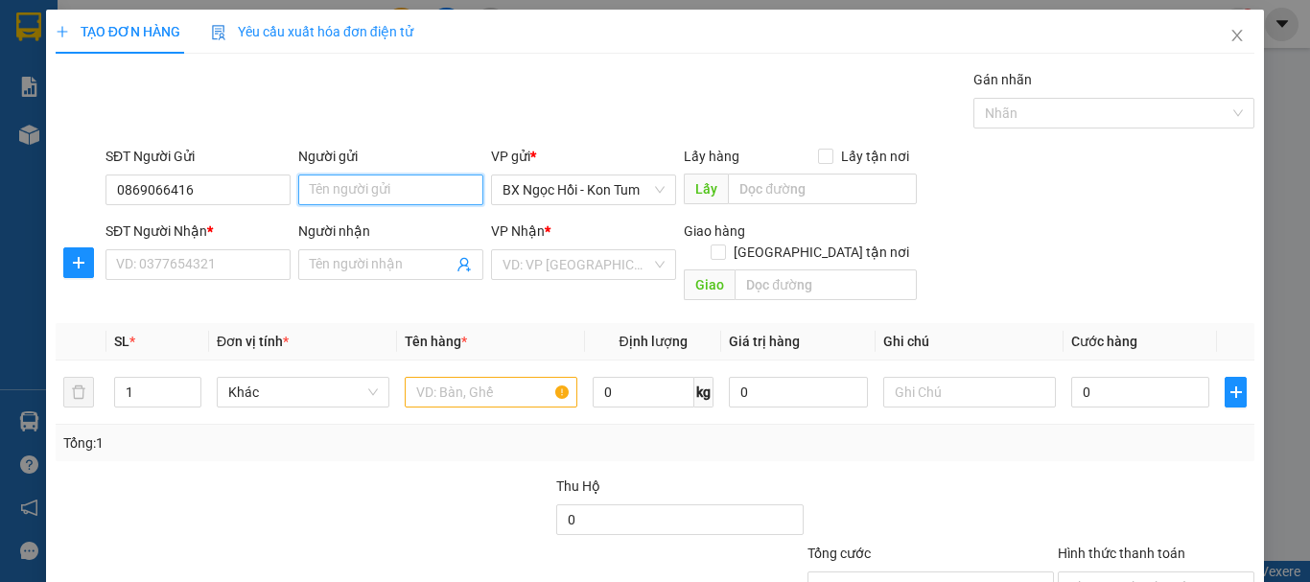
click at [348, 195] on input "Người gửi" at bounding box center [390, 190] width 185 height 31
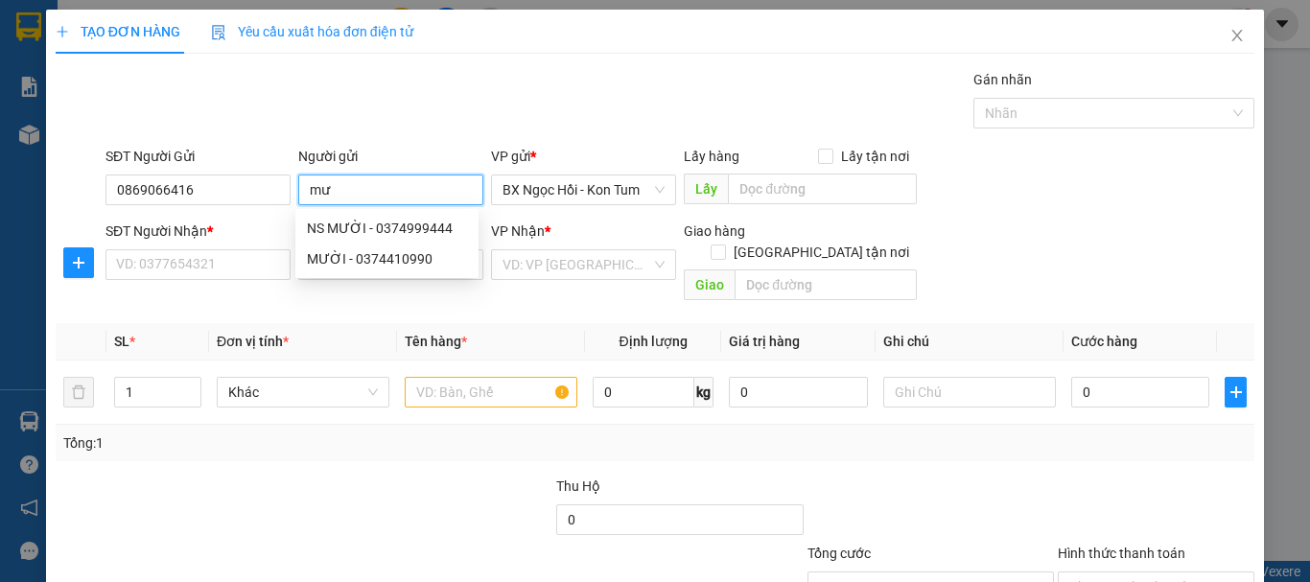
type input "m"
type input "a"
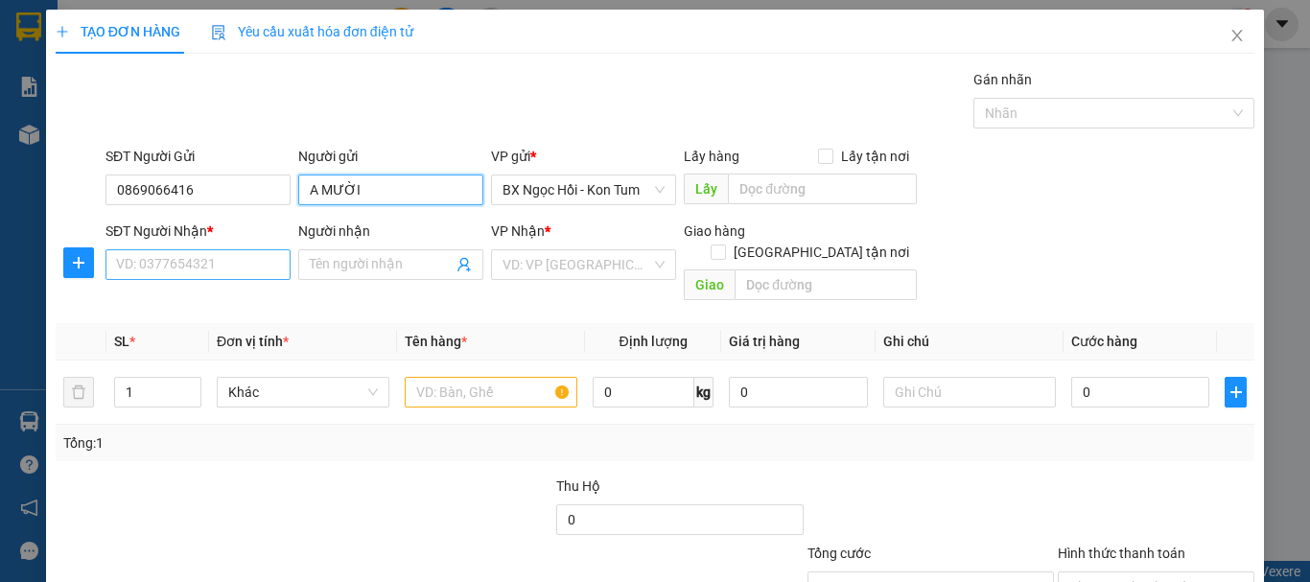
type input "A MƯỜI"
click at [232, 263] on input "SĐT Người Nhận *" at bounding box center [198, 264] width 185 height 31
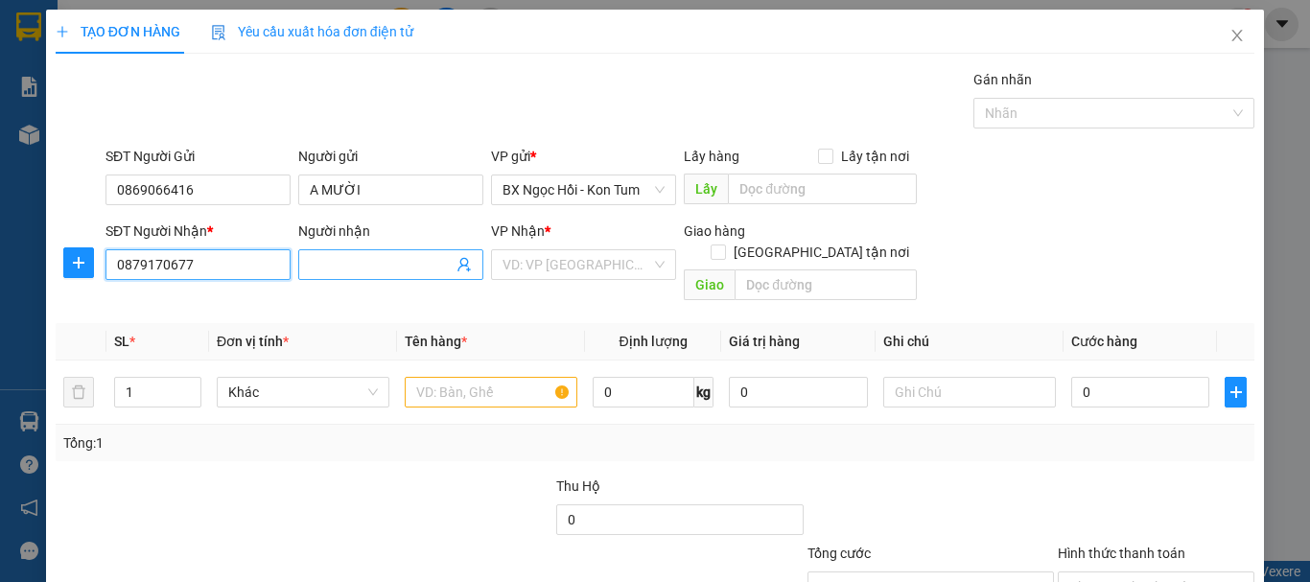
type input "0879170677"
click at [408, 251] on span at bounding box center [390, 264] width 185 height 31
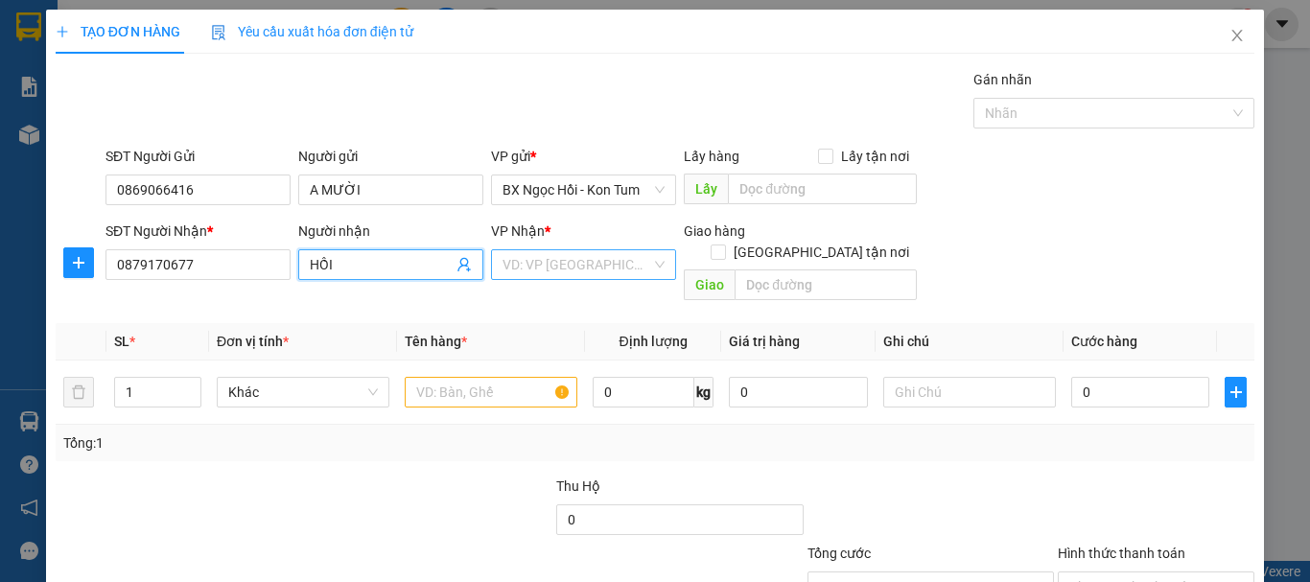
type input "HỒI"
click at [568, 266] on input "search" at bounding box center [577, 264] width 149 height 29
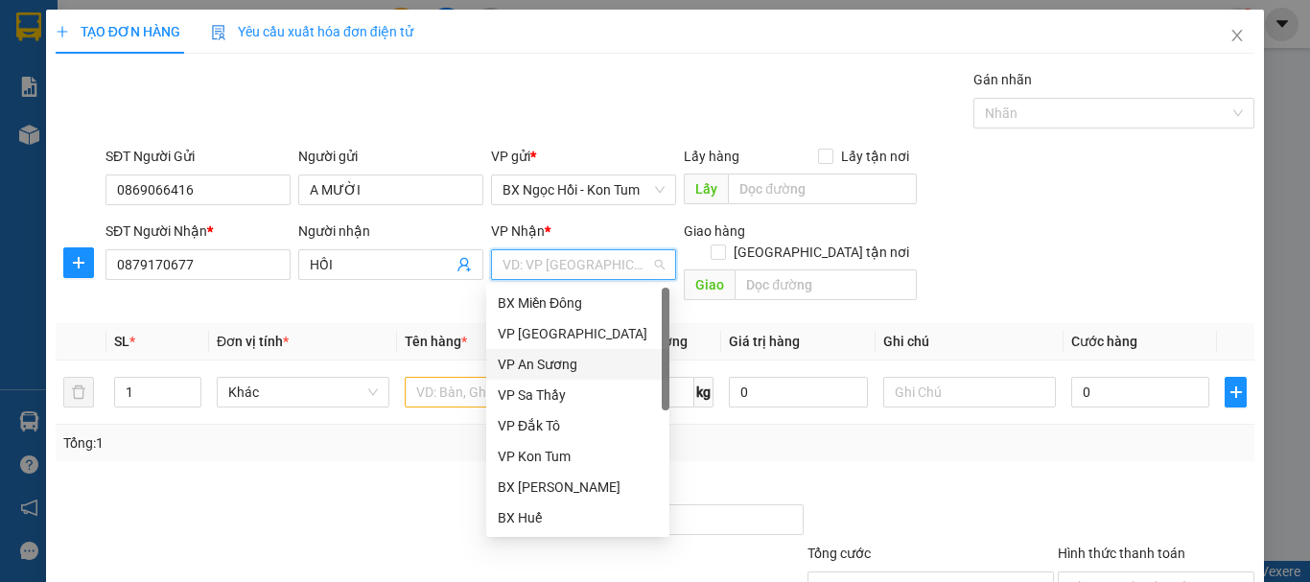
click at [570, 366] on div "VP An Sương" at bounding box center [578, 364] width 160 height 21
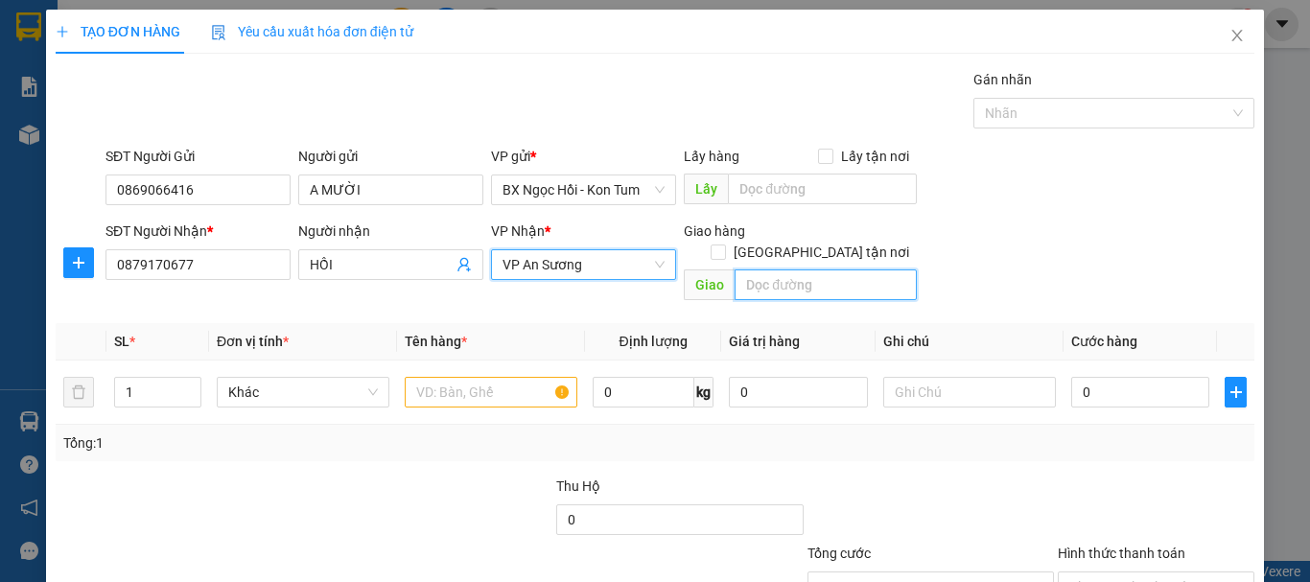
click at [747, 272] on input "text" at bounding box center [826, 285] width 182 height 31
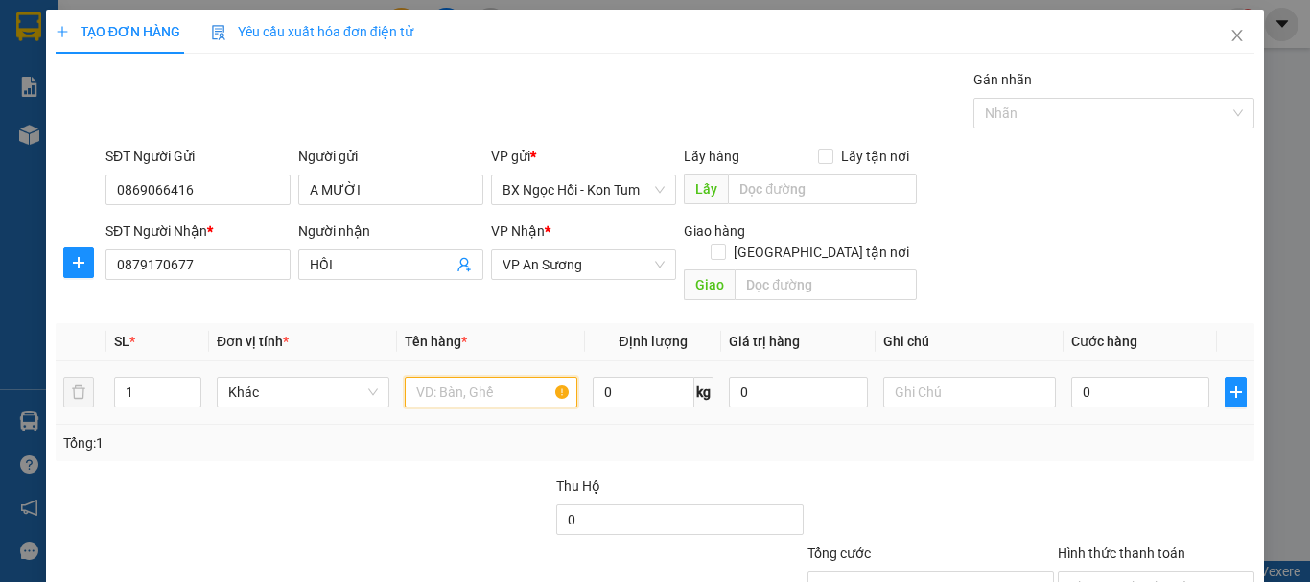
click at [447, 377] on input "text" at bounding box center [491, 392] width 173 height 31
type input "XE MÁY"
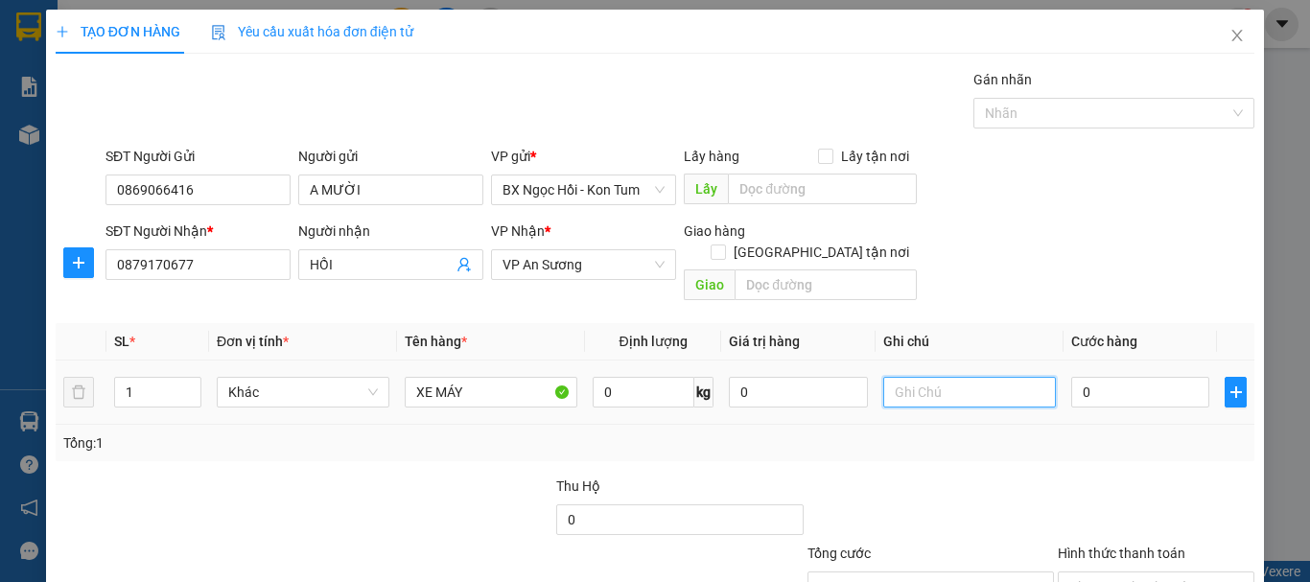
click at [924, 377] on input "text" at bounding box center [970, 392] width 173 height 31
click at [1093, 377] on input "0" at bounding box center [1141, 392] width 138 height 31
type input "05"
type input "5"
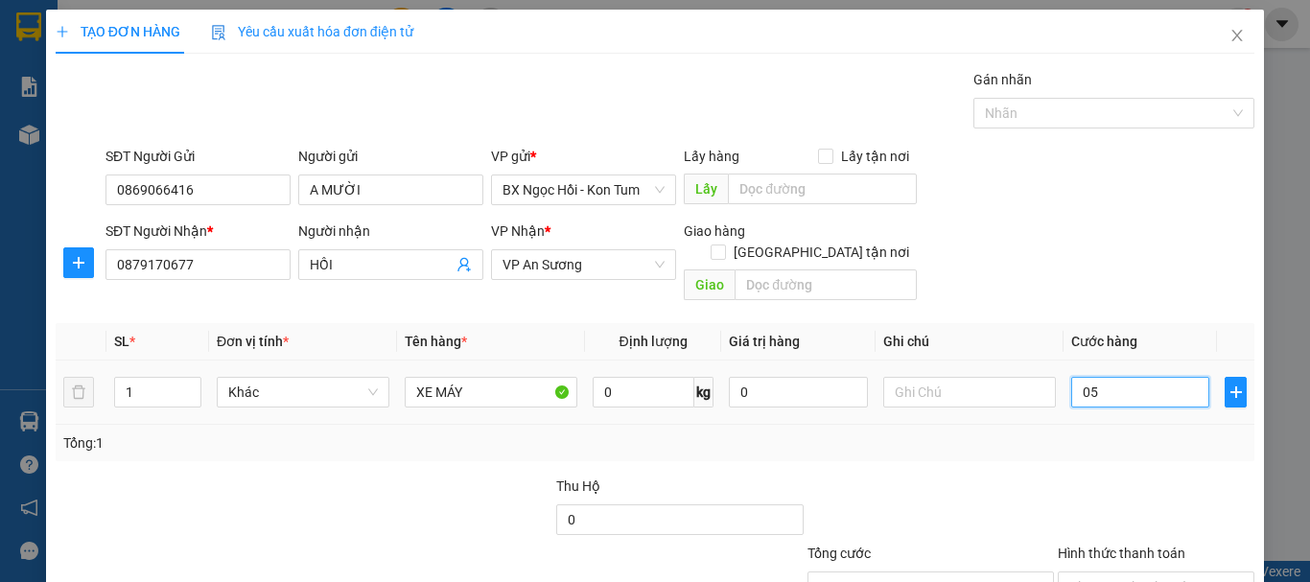
type input "050"
type input "50"
type input "0.500"
type input "500"
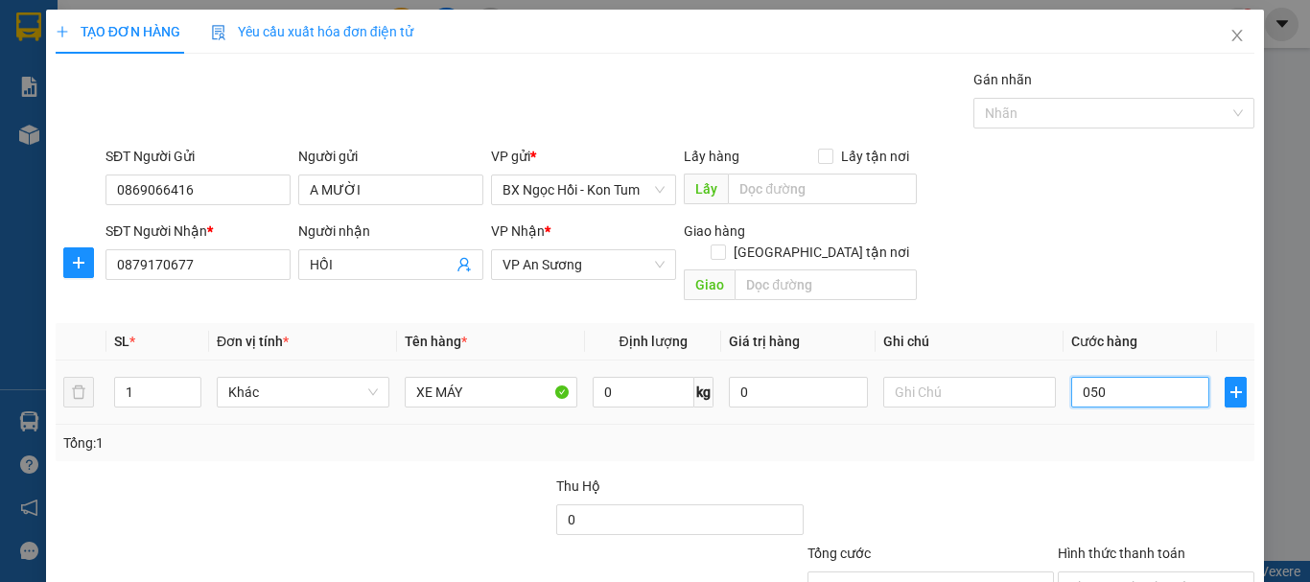
type input "500"
type input "500.000"
click at [1106, 573] on input "Hình thức thanh toán" at bounding box center [1150, 587] width 160 height 29
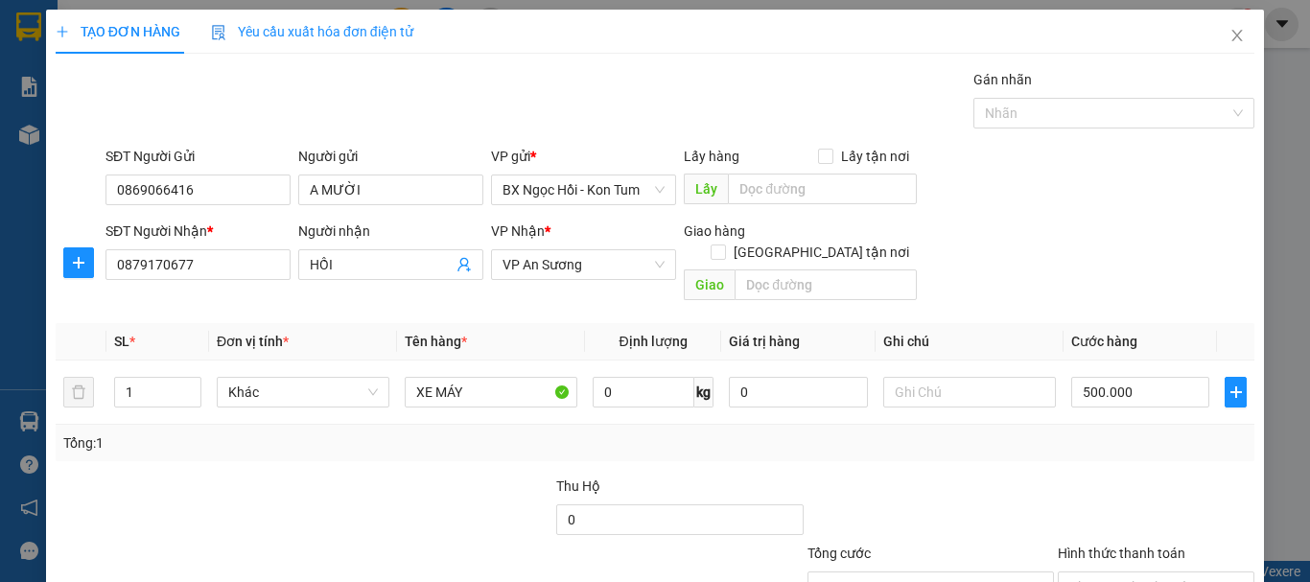
click at [895, 444] on div "Transit Pickup Surcharge Ids Transit Deliver Surcharge Ids Transit Deliver Surc…" at bounding box center [655, 381] width 1199 height 625
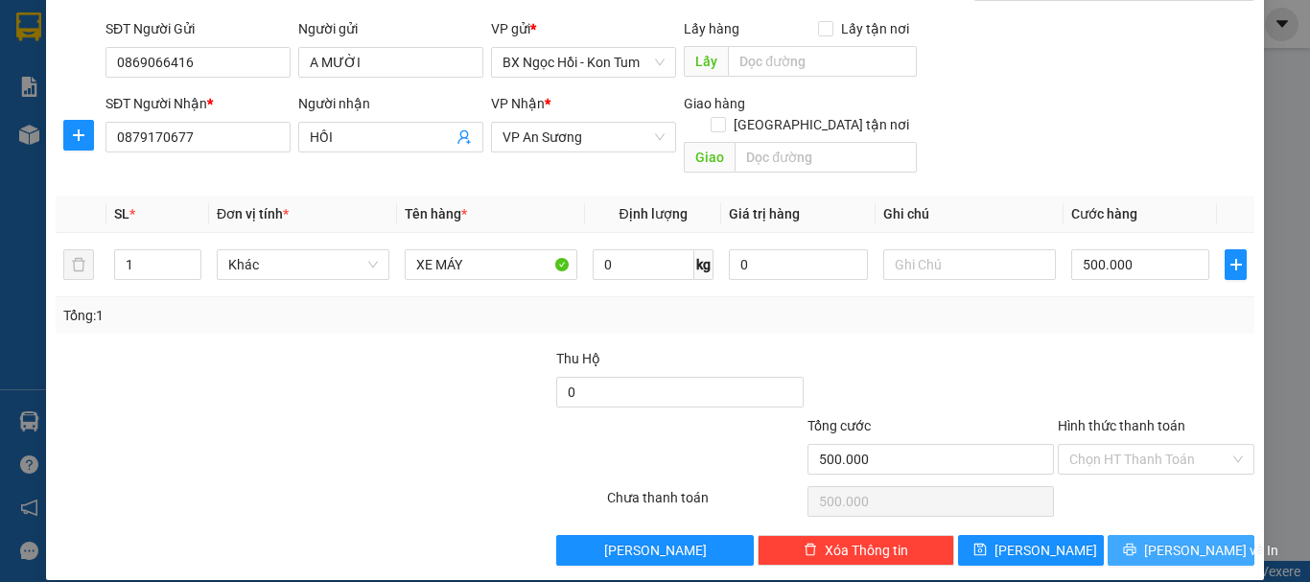
click at [1150, 535] on button "[PERSON_NAME] và In" at bounding box center [1181, 550] width 147 height 31
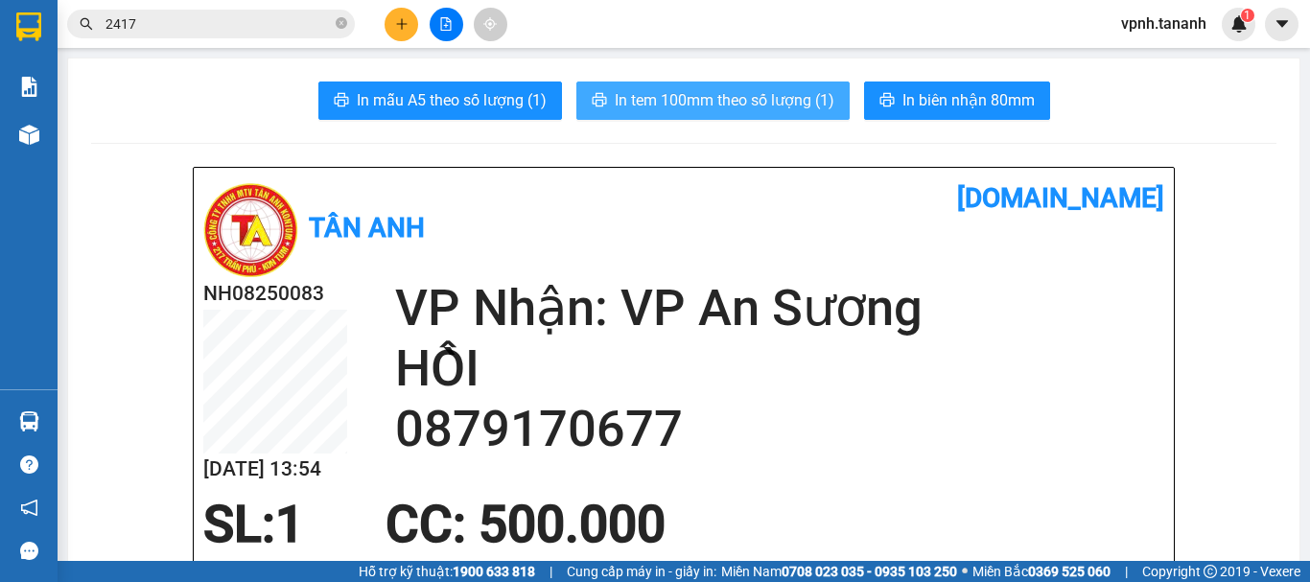
click at [733, 101] on span "In tem 100mm theo số lượng (1)" at bounding box center [725, 100] width 220 height 24
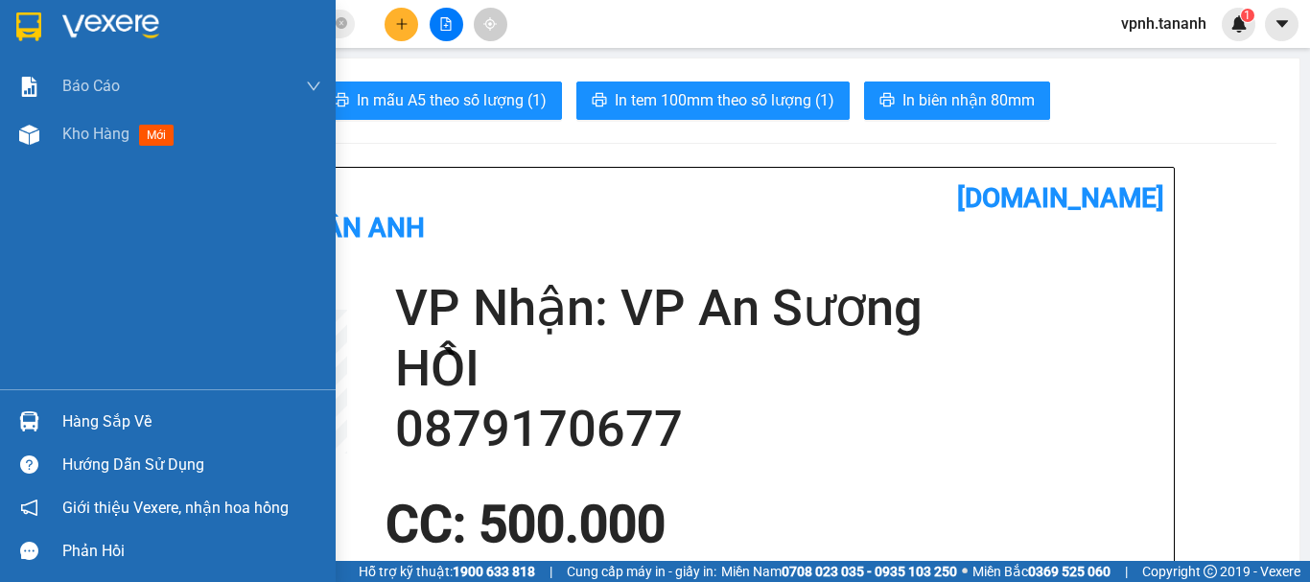
click at [36, 32] on img at bounding box center [28, 26] width 25 height 29
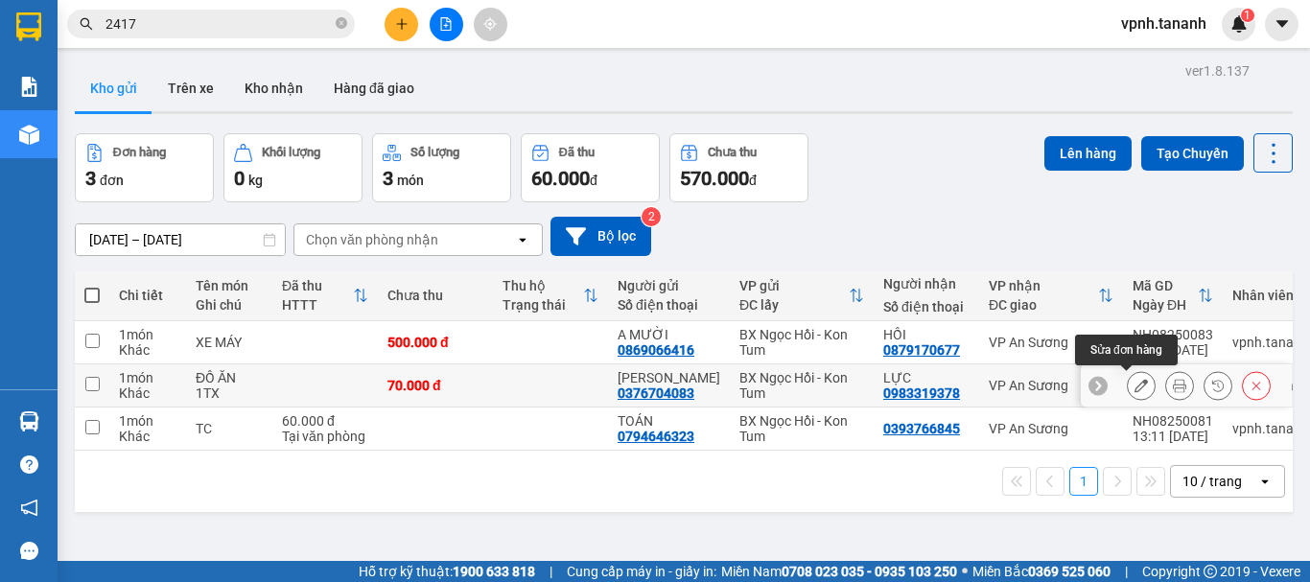
click at [1135, 387] on icon at bounding box center [1141, 385] width 13 height 13
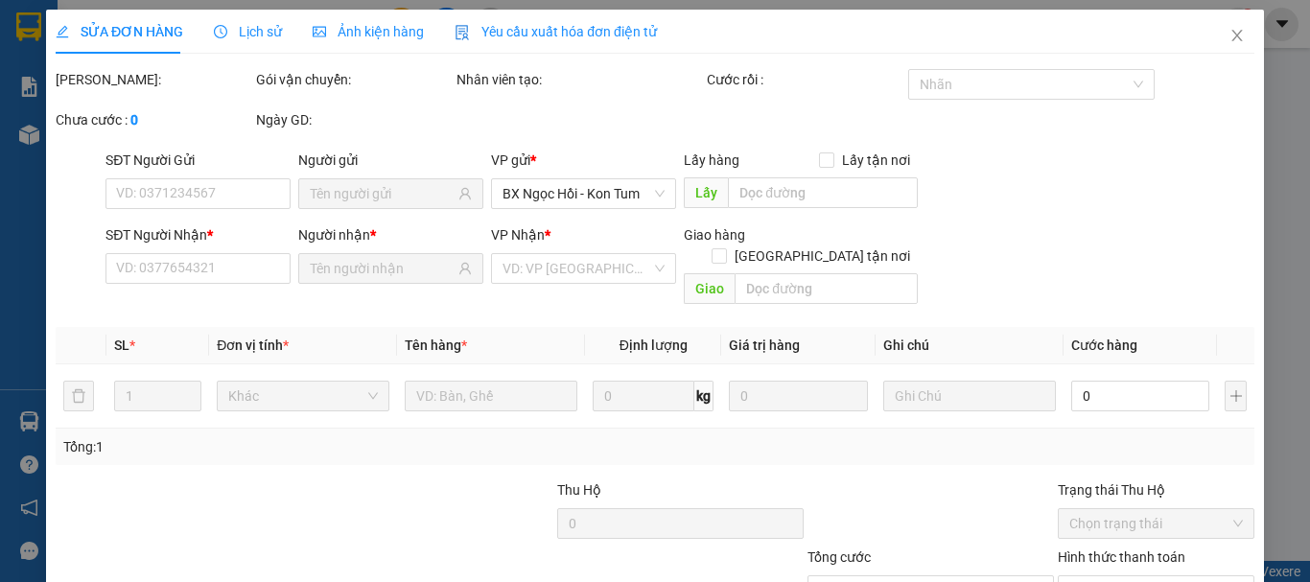
type input "0376704083"
type input "0983319378"
type input "70.000"
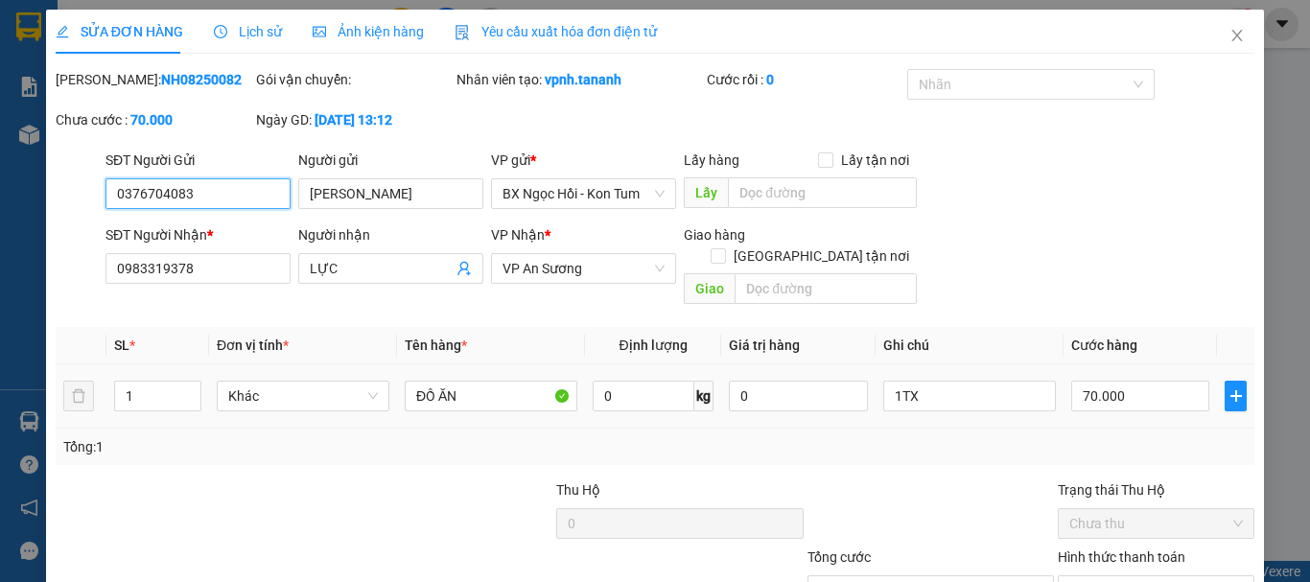
scroll to position [131, 0]
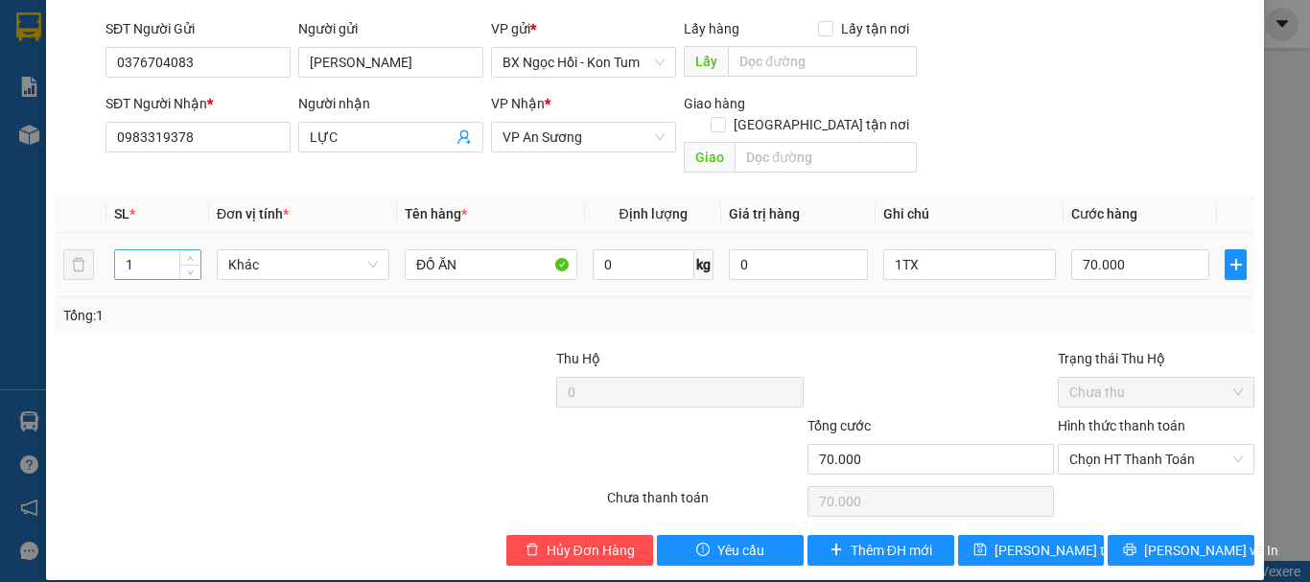
click at [174, 250] on input "1" at bounding box center [157, 264] width 85 height 29
type input "2"
click at [927, 249] on input "1TX" at bounding box center [970, 264] width 173 height 31
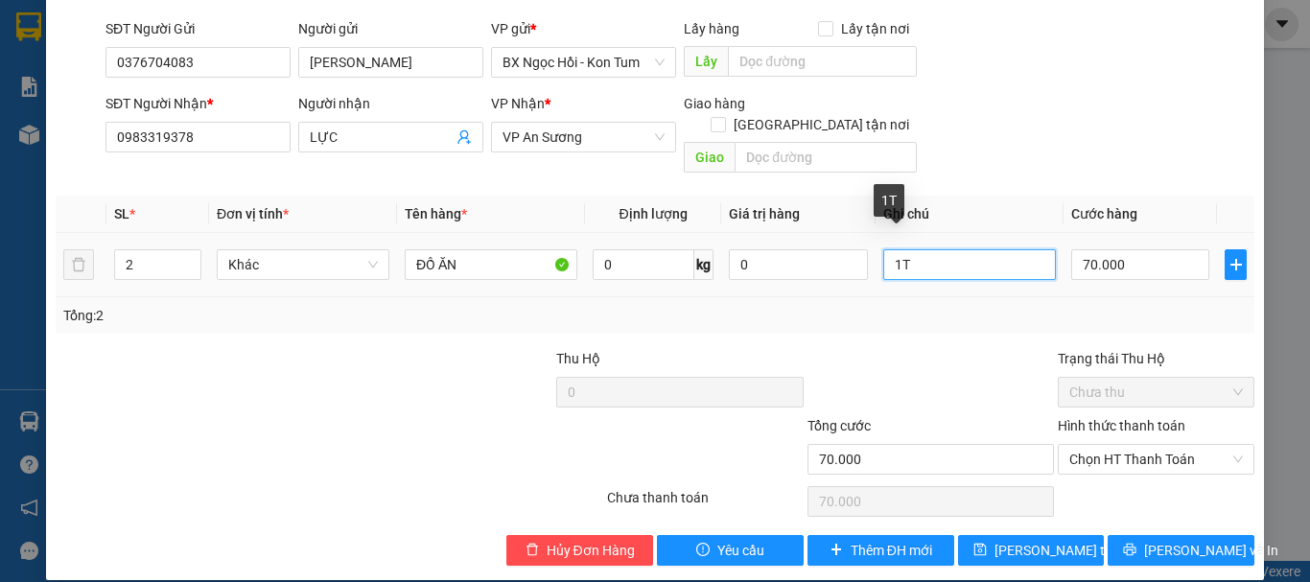
type input "1"
type input "2TX"
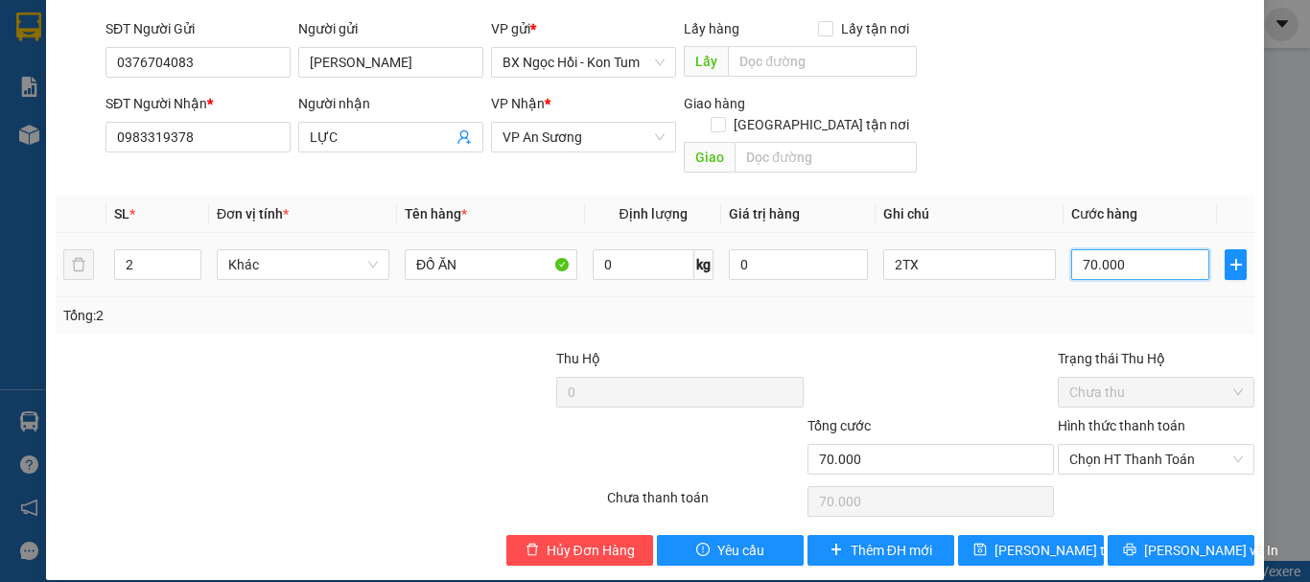
click at [1117, 249] on input "70.000" at bounding box center [1141, 264] width 138 height 31
type input "0"
type input "1"
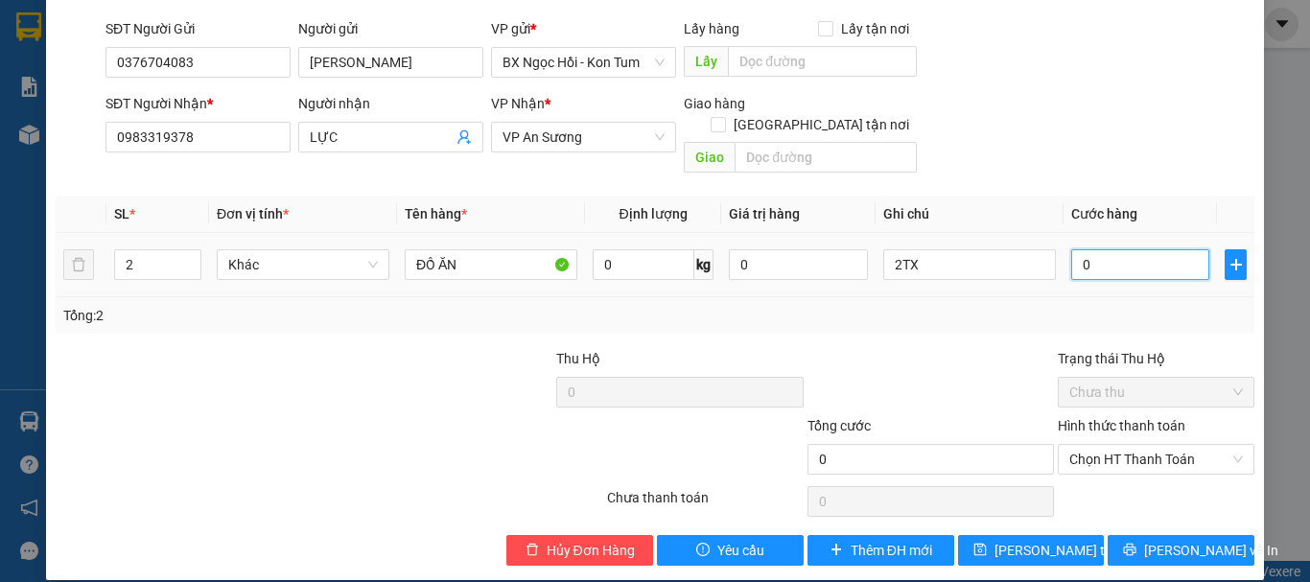
type input "1"
type input "01"
type input "14"
type input "014"
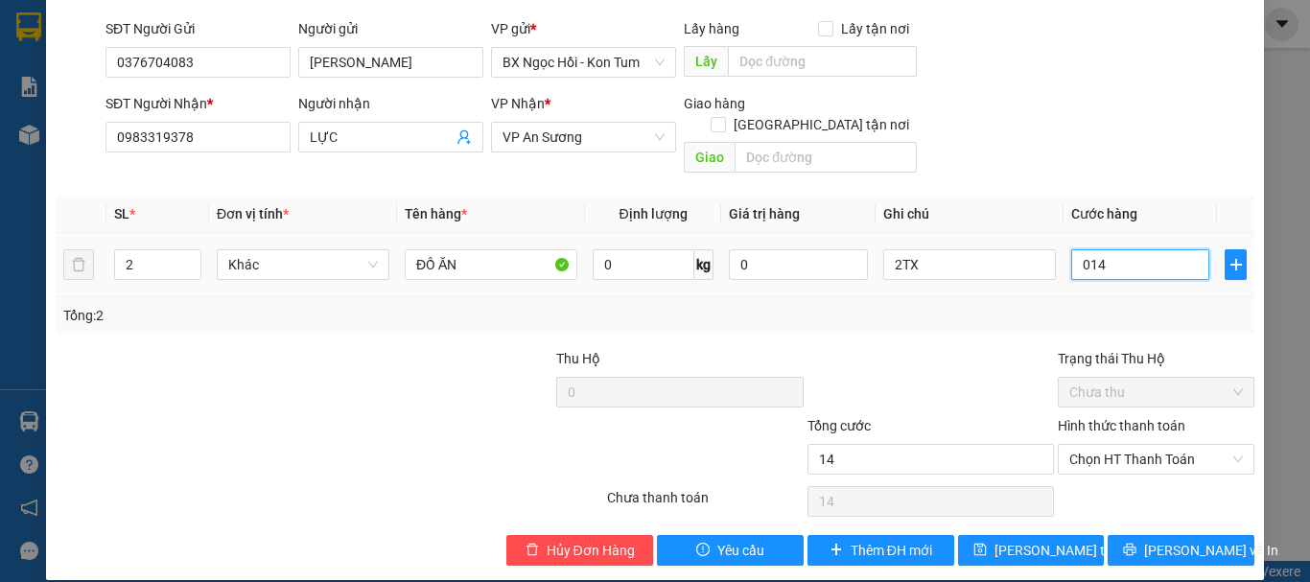
type input "140"
type input "0.140"
type input "140.000"
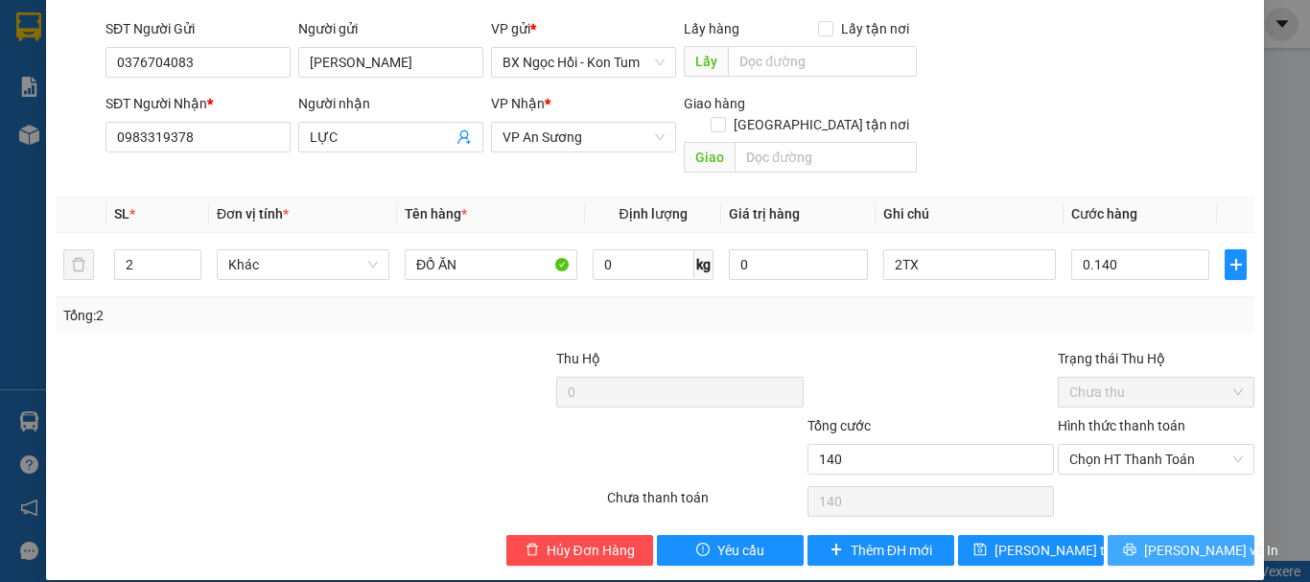
type input "140.000"
click at [1194, 540] on span "[PERSON_NAME] và In" at bounding box center [1211, 550] width 134 height 21
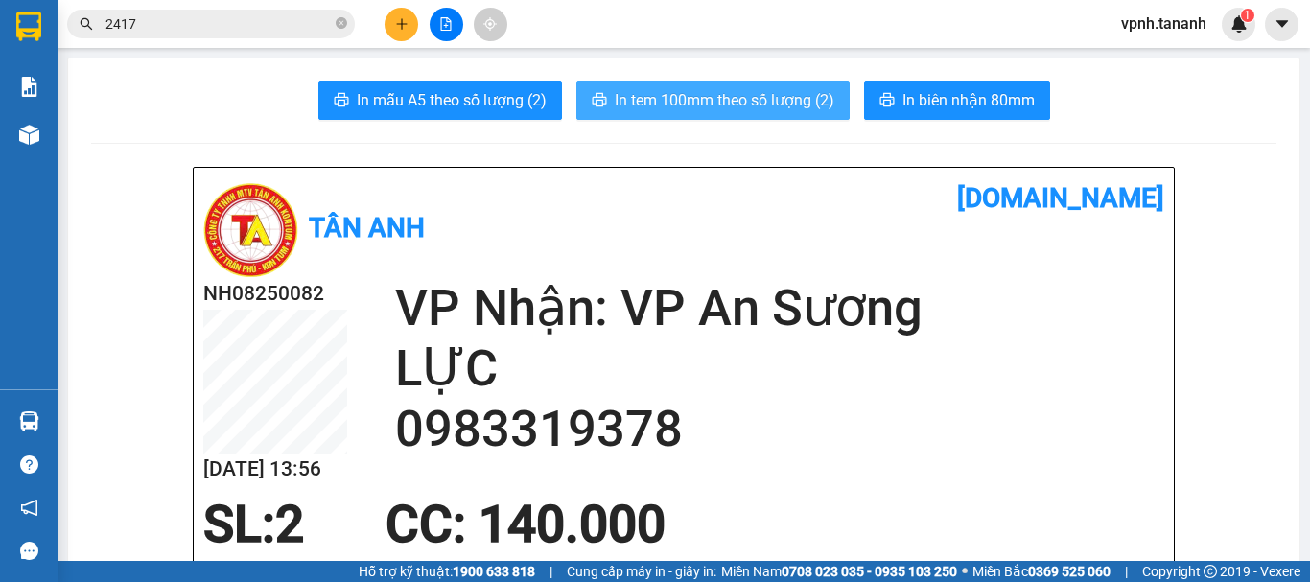
drag, startPoint x: 826, startPoint y: 87, endPoint x: 854, endPoint y: 82, distance: 28.4
click at [826, 84] on button "In tem 100mm theo số lượng (2)" at bounding box center [713, 101] width 273 height 38
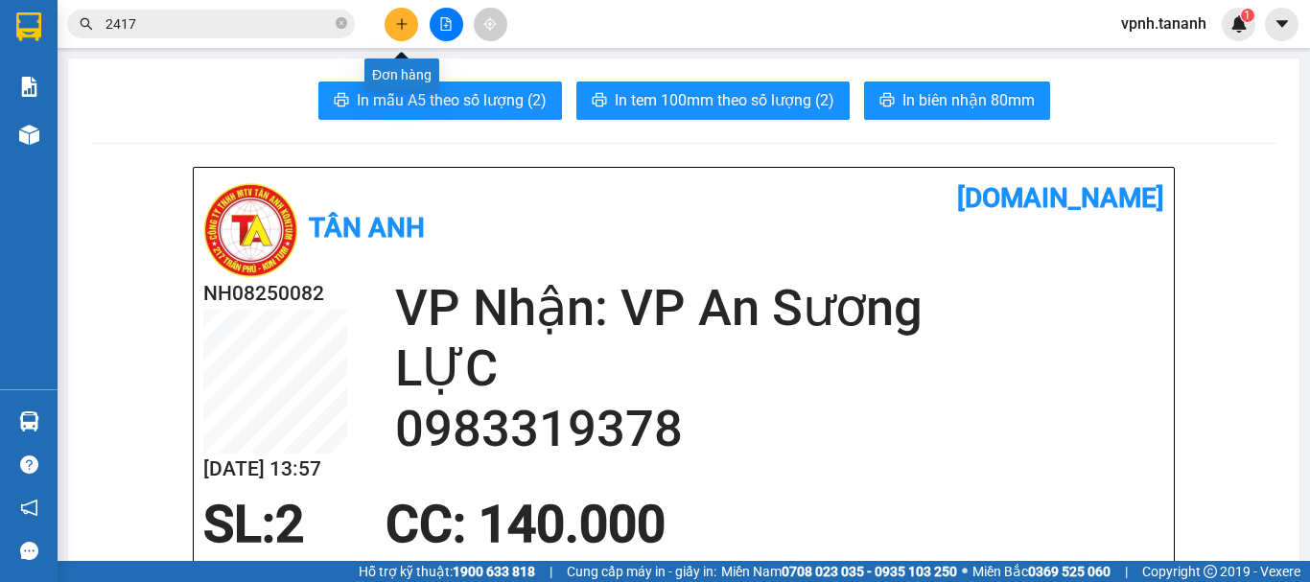
click at [401, 36] on button at bounding box center [402, 25] width 34 height 34
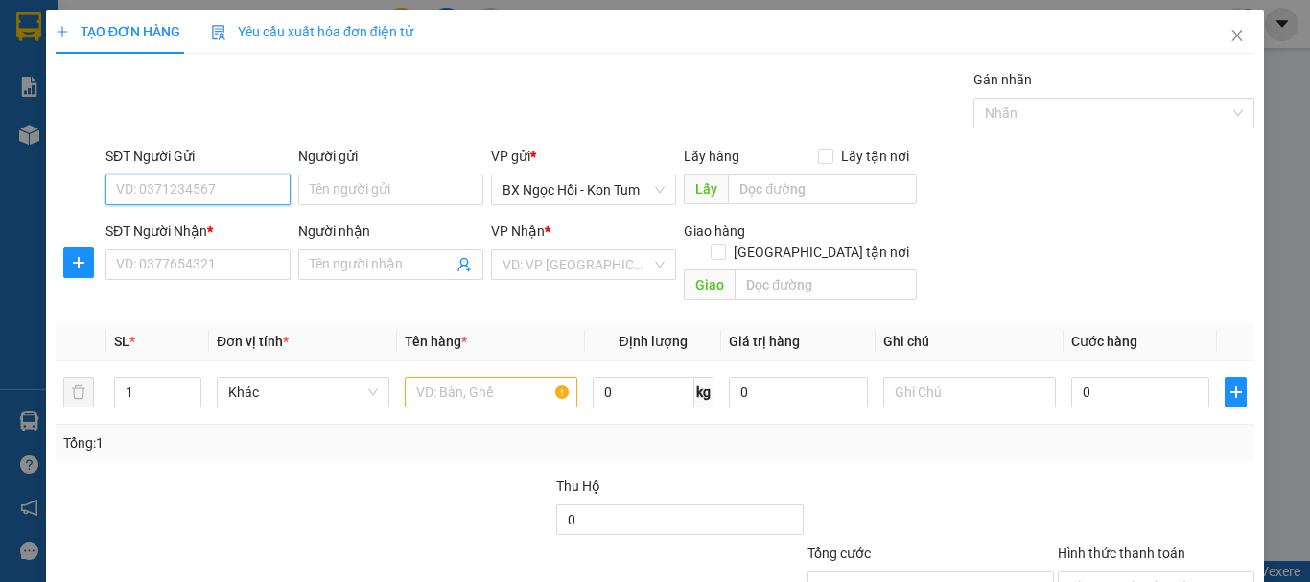
click at [181, 195] on input "SĐT Người Gửi" at bounding box center [198, 190] width 185 height 31
type input "0987010581"
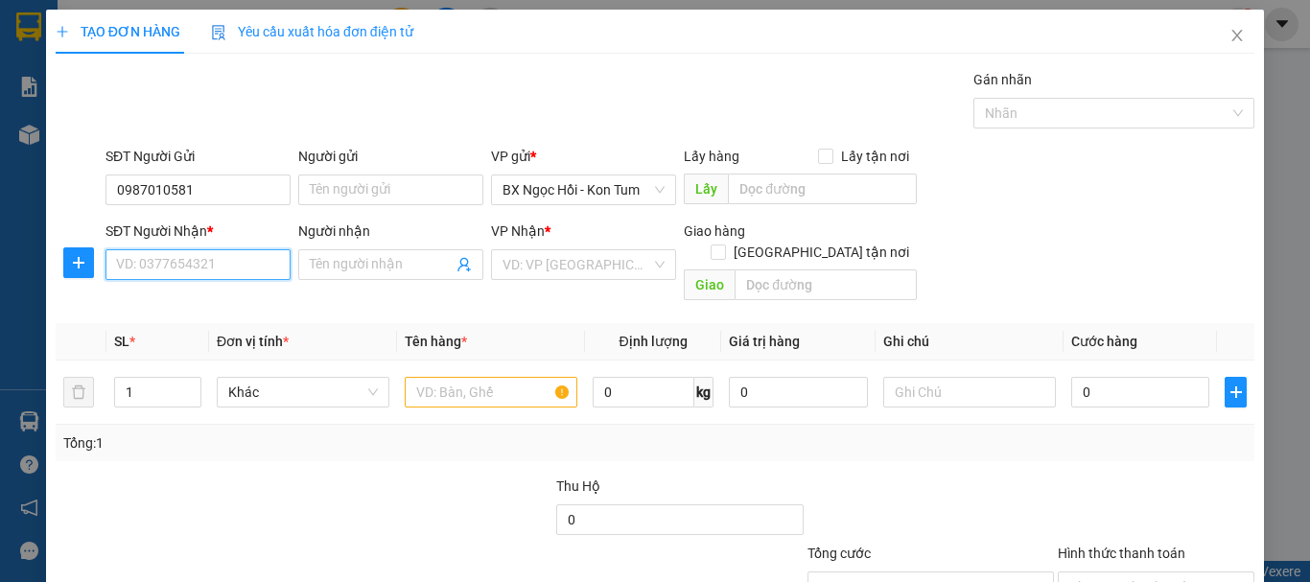
click at [165, 271] on input "SĐT Người Nhận *" at bounding box center [198, 264] width 185 height 31
type input "0937020410"
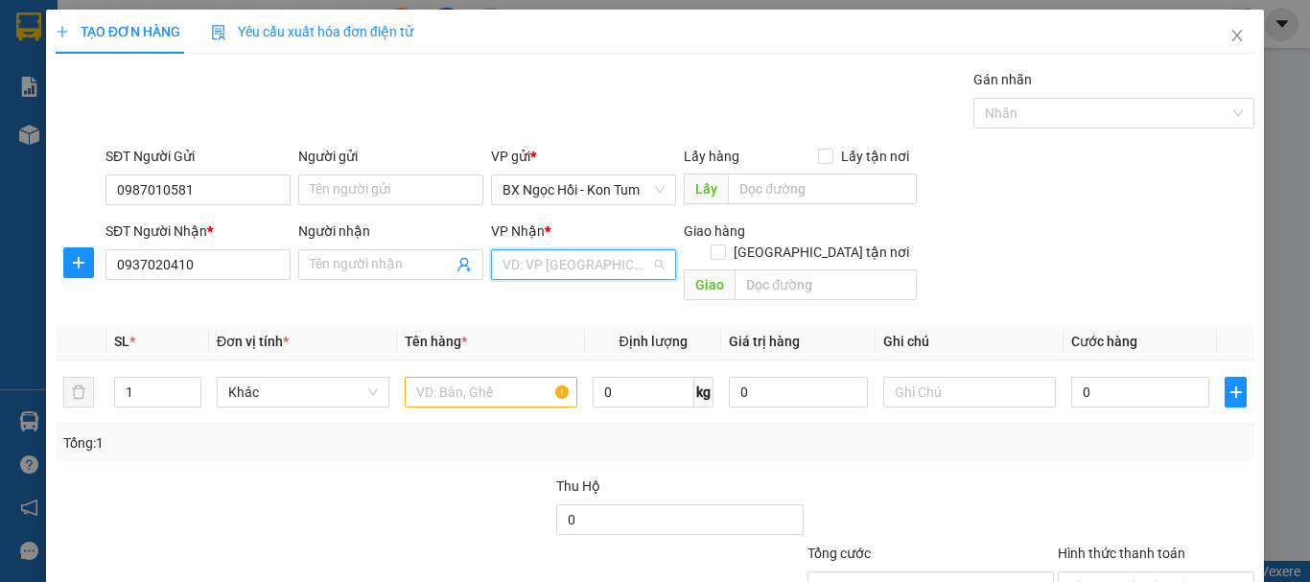
click at [577, 266] on input "search" at bounding box center [577, 264] width 149 height 29
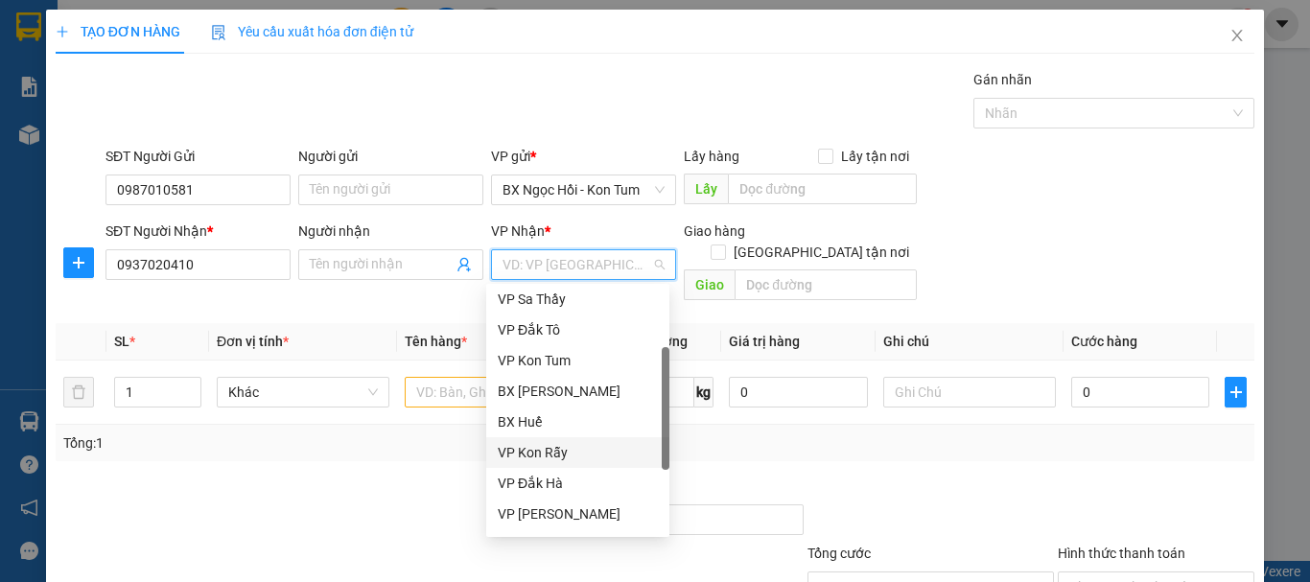
scroll to position [192, 0]
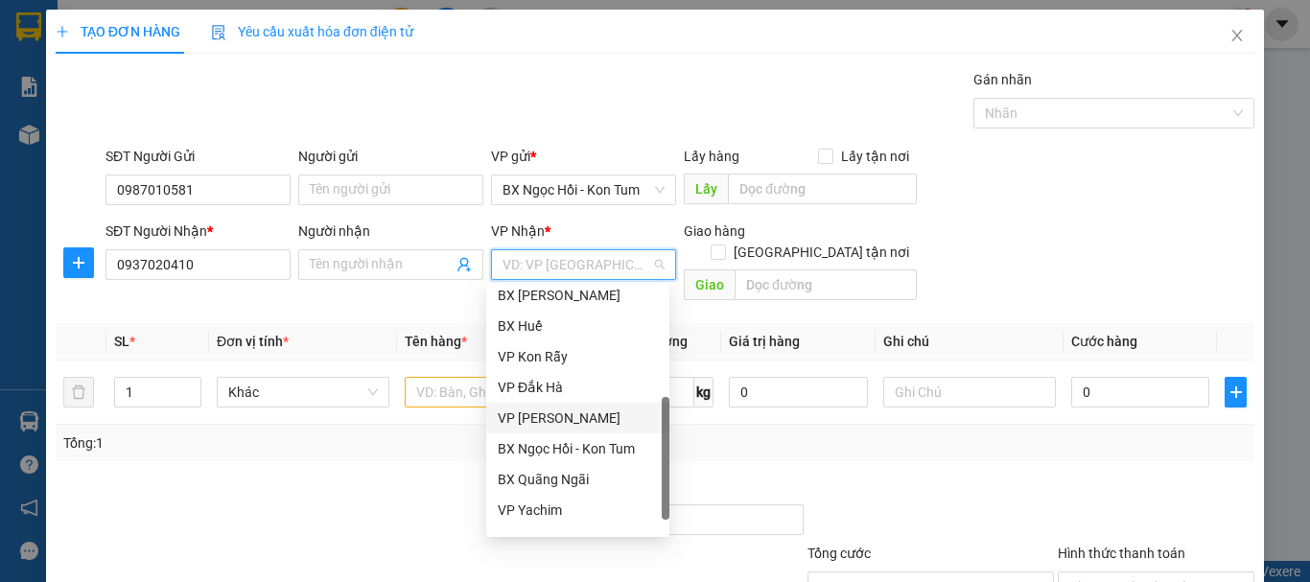
click at [571, 417] on div "VP [PERSON_NAME]" at bounding box center [578, 418] width 160 height 21
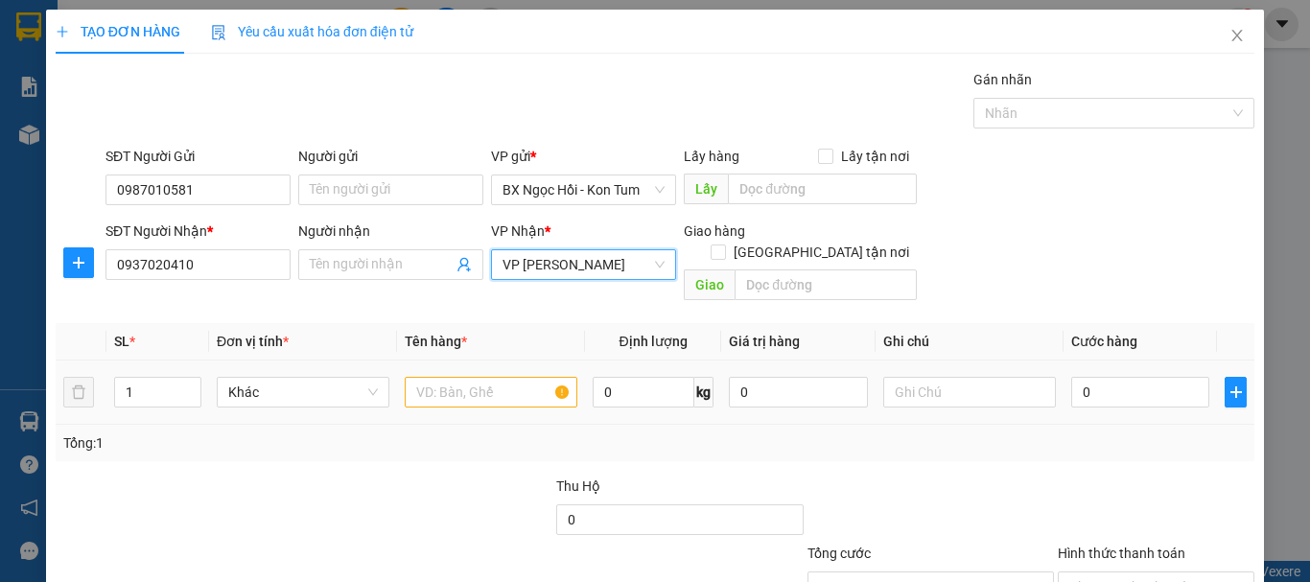
click at [1091, 390] on td "0" at bounding box center [1140, 393] width 153 height 64
click at [1087, 386] on input "0" at bounding box center [1141, 392] width 138 height 31
type input "0"
click at [486, 377] on input "text" at bounding box center [491, 392] width 173 height 31
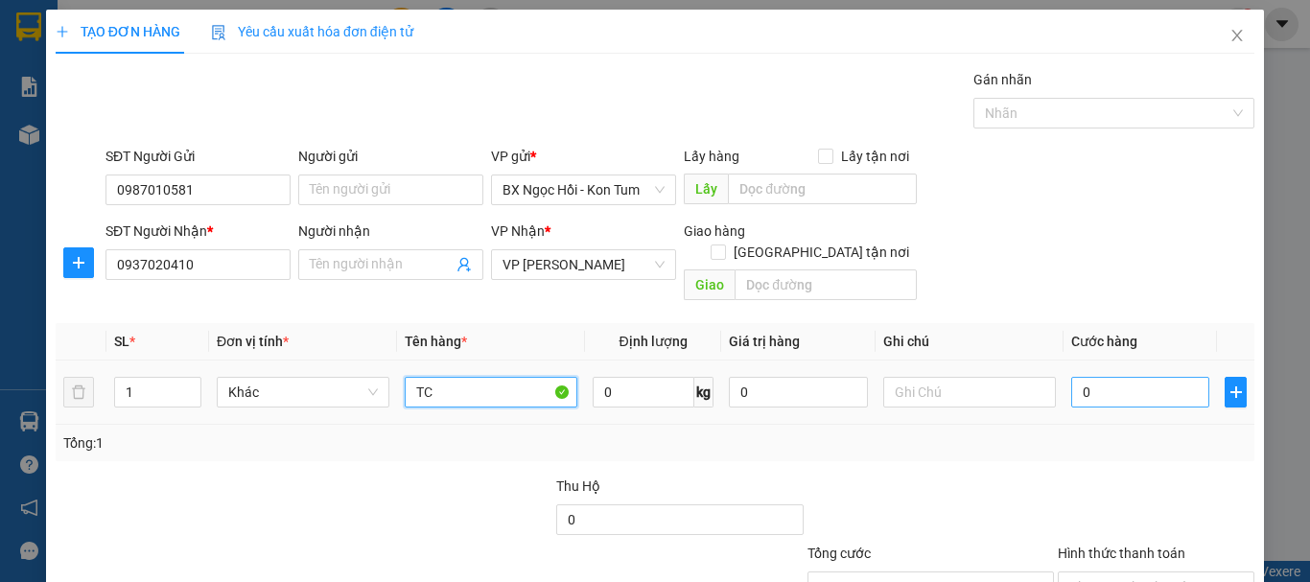
type input "TC"
click at [1103, 377] on input "0" at bounding box center [1141, 392] width 138 height 31
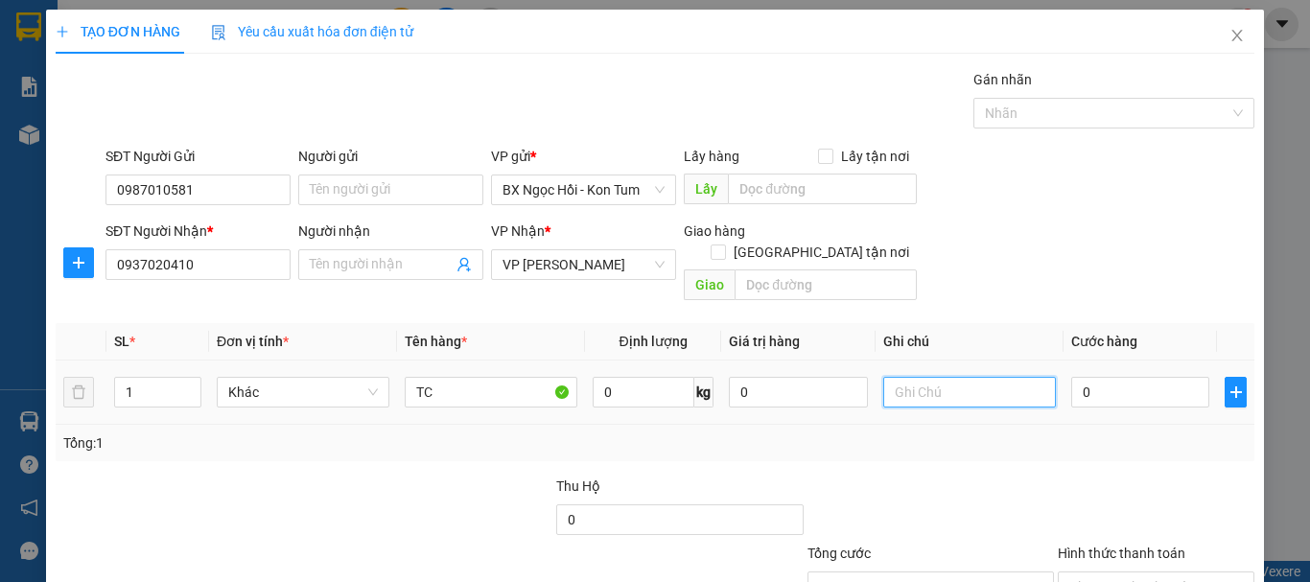
click at [926, 377] on input "text" at bounding box center [970, 392] width 173 height 31
type input "Q"
click at [1078, 377] on input "0" at bounding box center [1141, 392] width 138 height 31
type input "067"
type input "67"
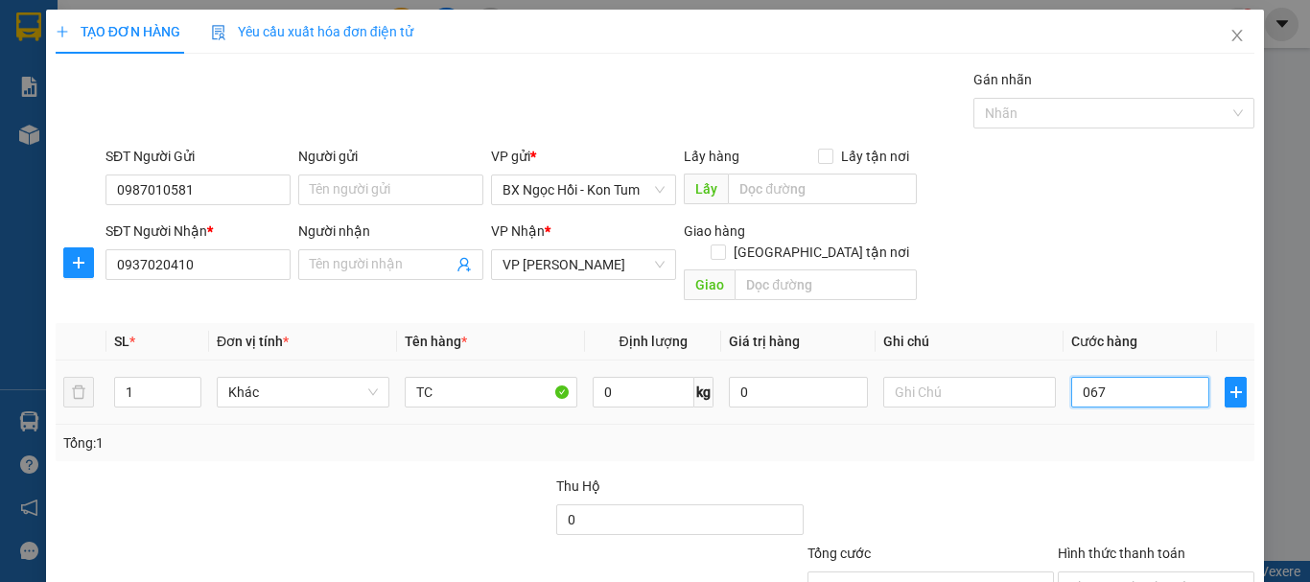
type input "67"
type input "06"
type input "6"
type input "0"
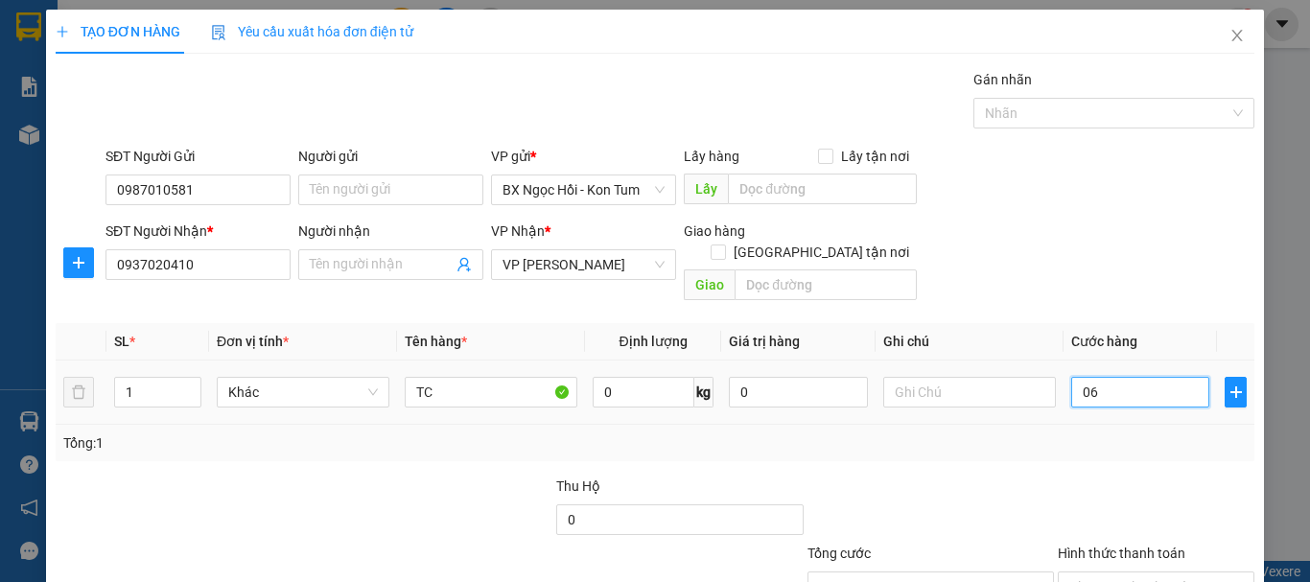
type input "0"
type input "05"
type input "5"
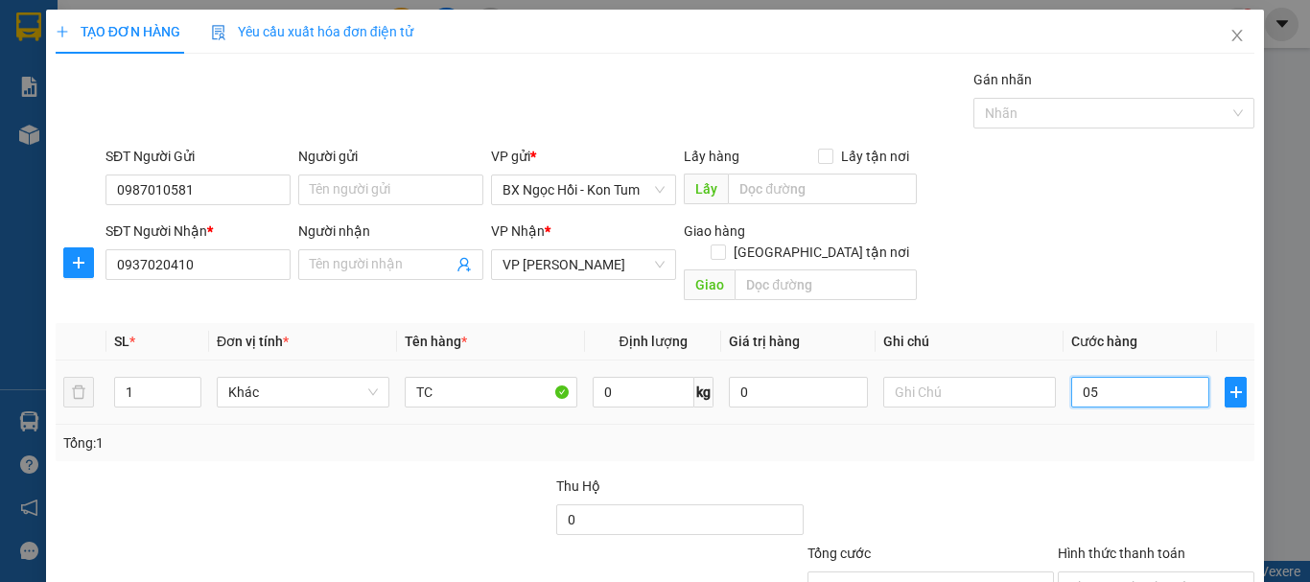
type input "05-"
type input "0"
type input "05"
type input "5"
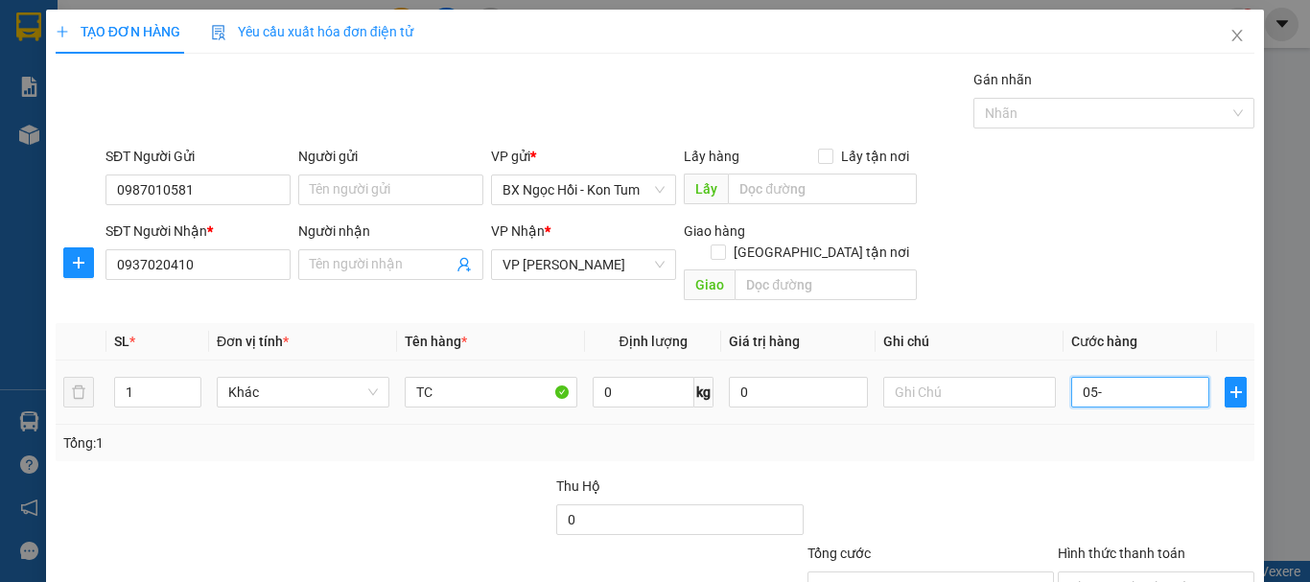
type input "5"
type input "050"
type input "50"
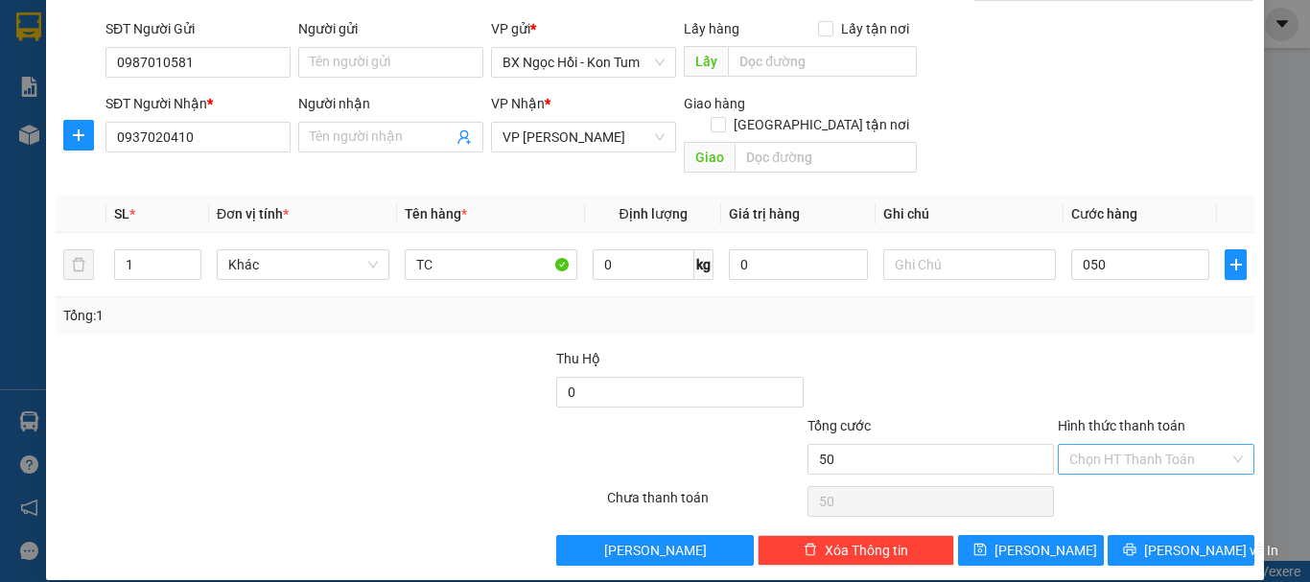
type input "50.000"
click at [1081, 445] on input "Hình thức thanh toán" at bounding box center [1150, 459] width 160 height 29
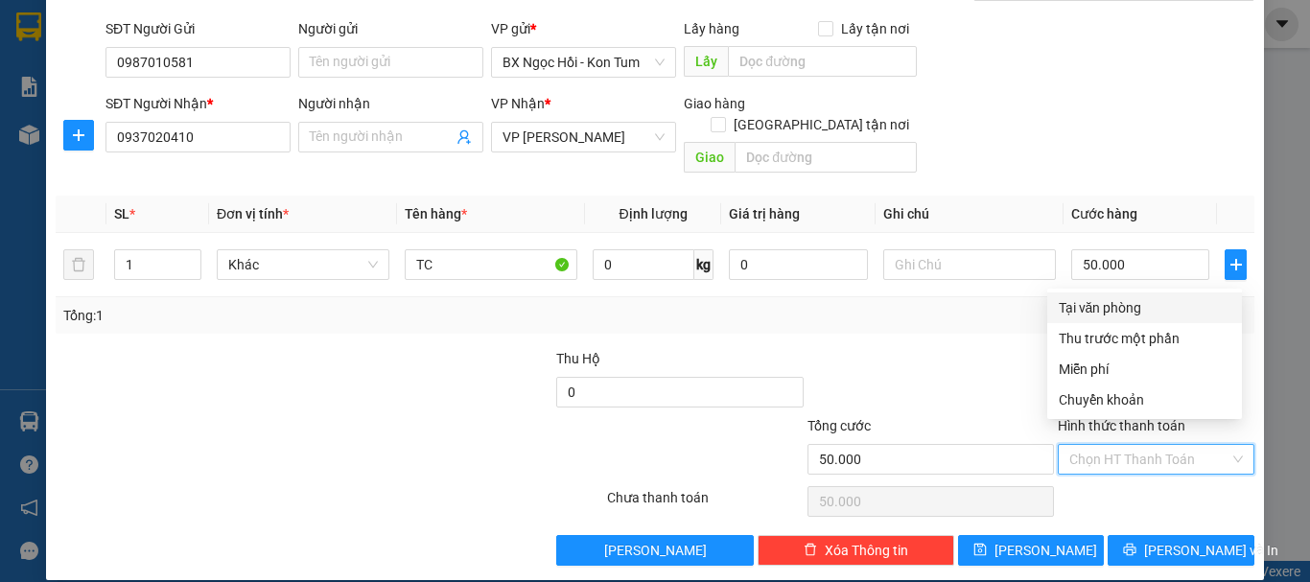
click at [1089, 310] on div "Tại văn phòng" at bounding box center [1145, 307] width 172 height 21
type input "0"
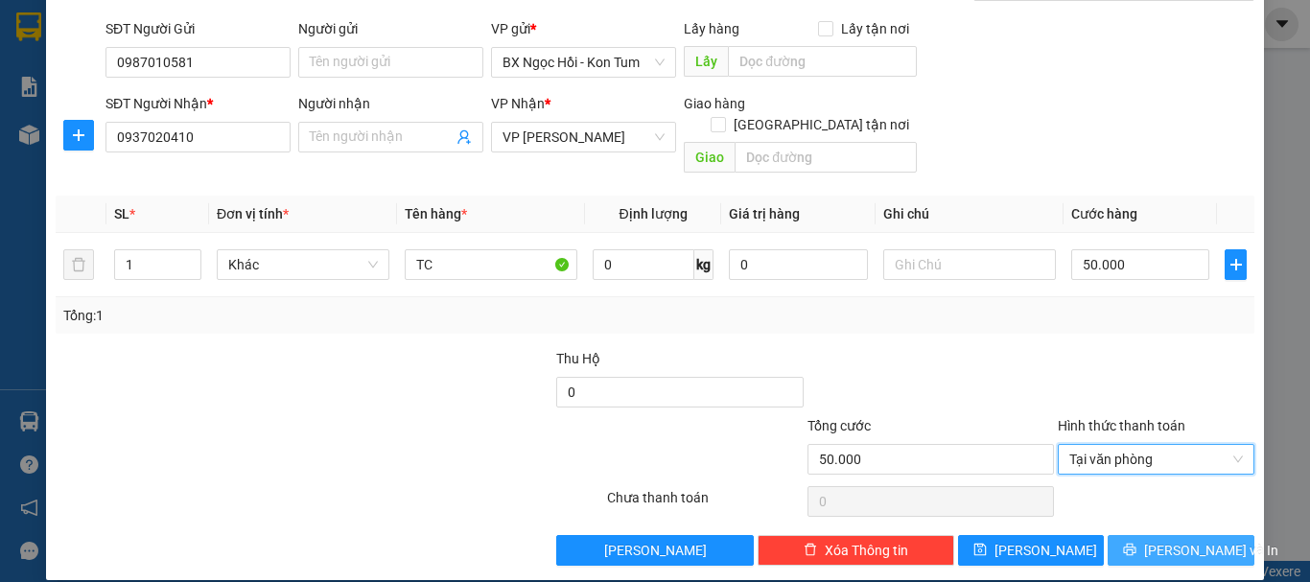
click at [1189, 540] on span "[PERSON_NAME] và In" at bounding box center [1211, 550] width 134 height 21
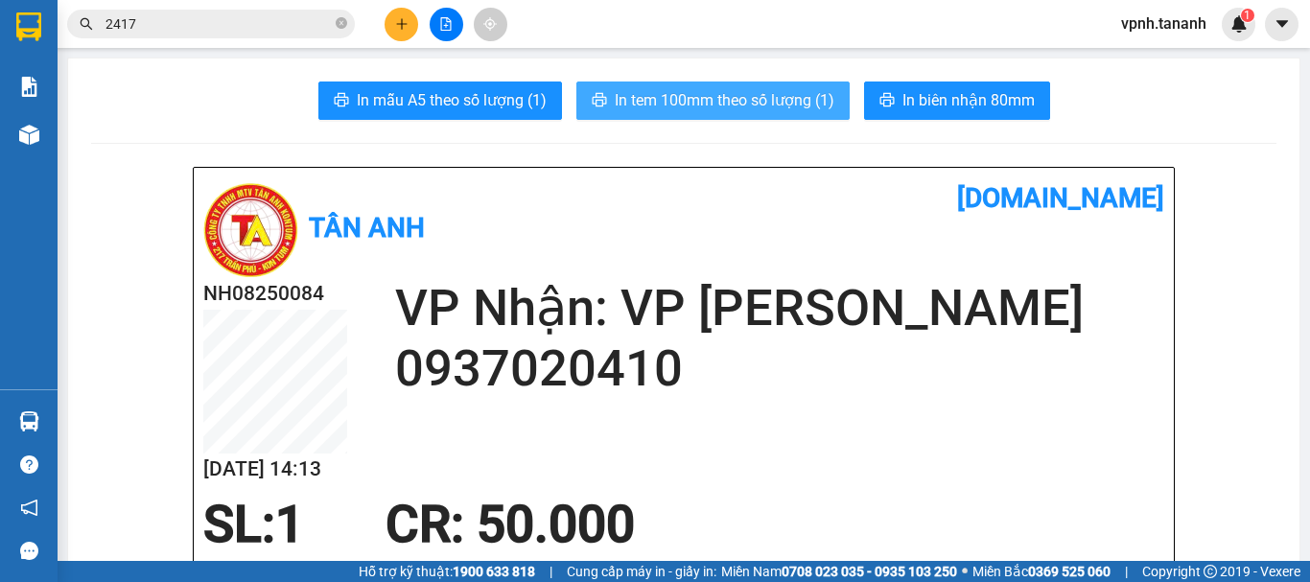
click at [592, 98] on icon "printer" at bounding box center [599, 99] width 15 height 15
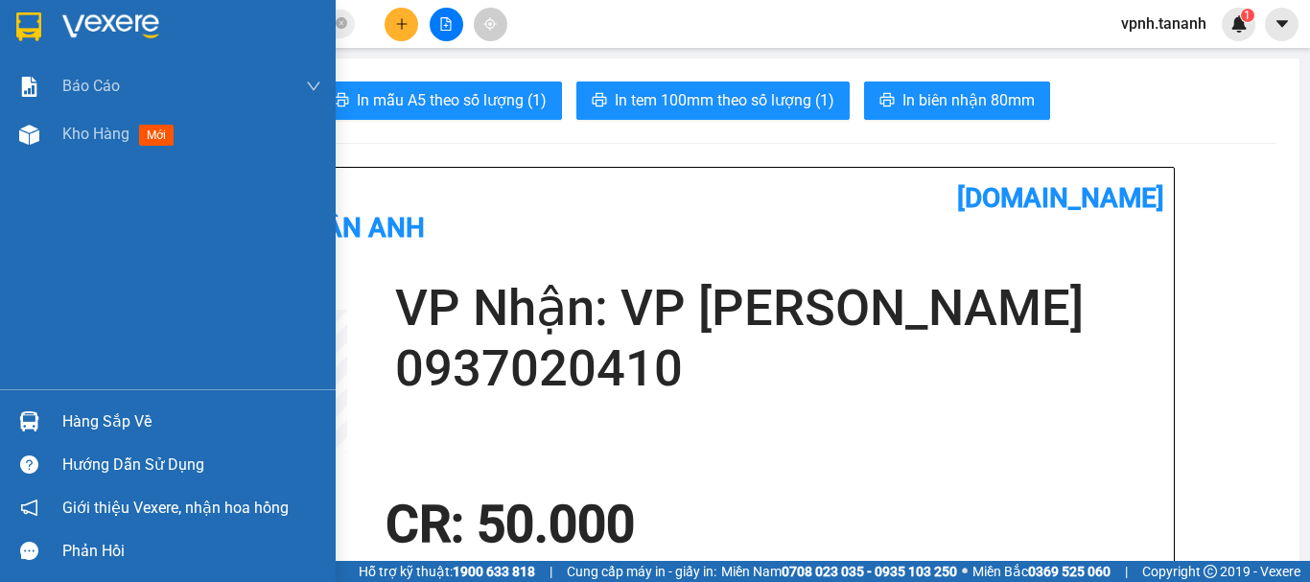
click at [23, 19] on img at bounding box center [28, 26] width 25 height 29
